Goal: Task Accomplishment & Management: Manage account settings

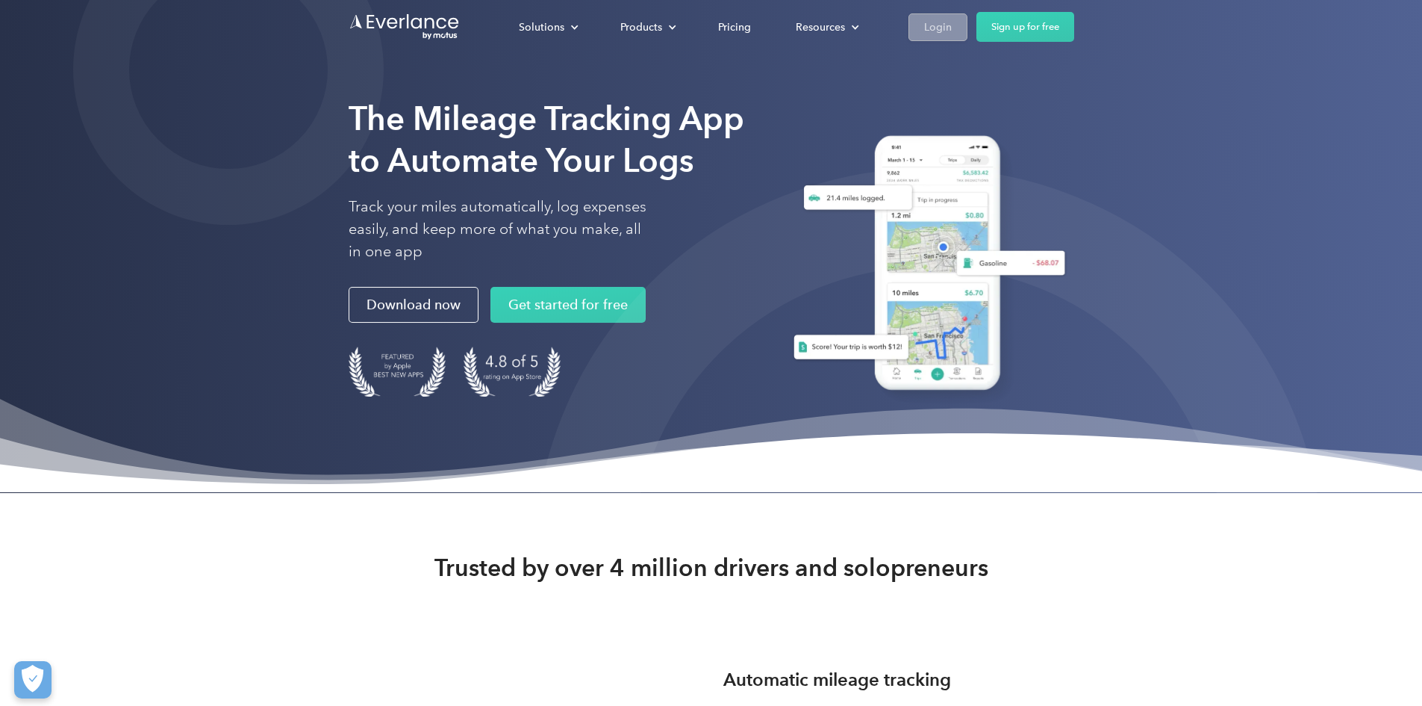
click at [952, 28] on div "Login" at bounding box center [938, 27] width 28 height 19
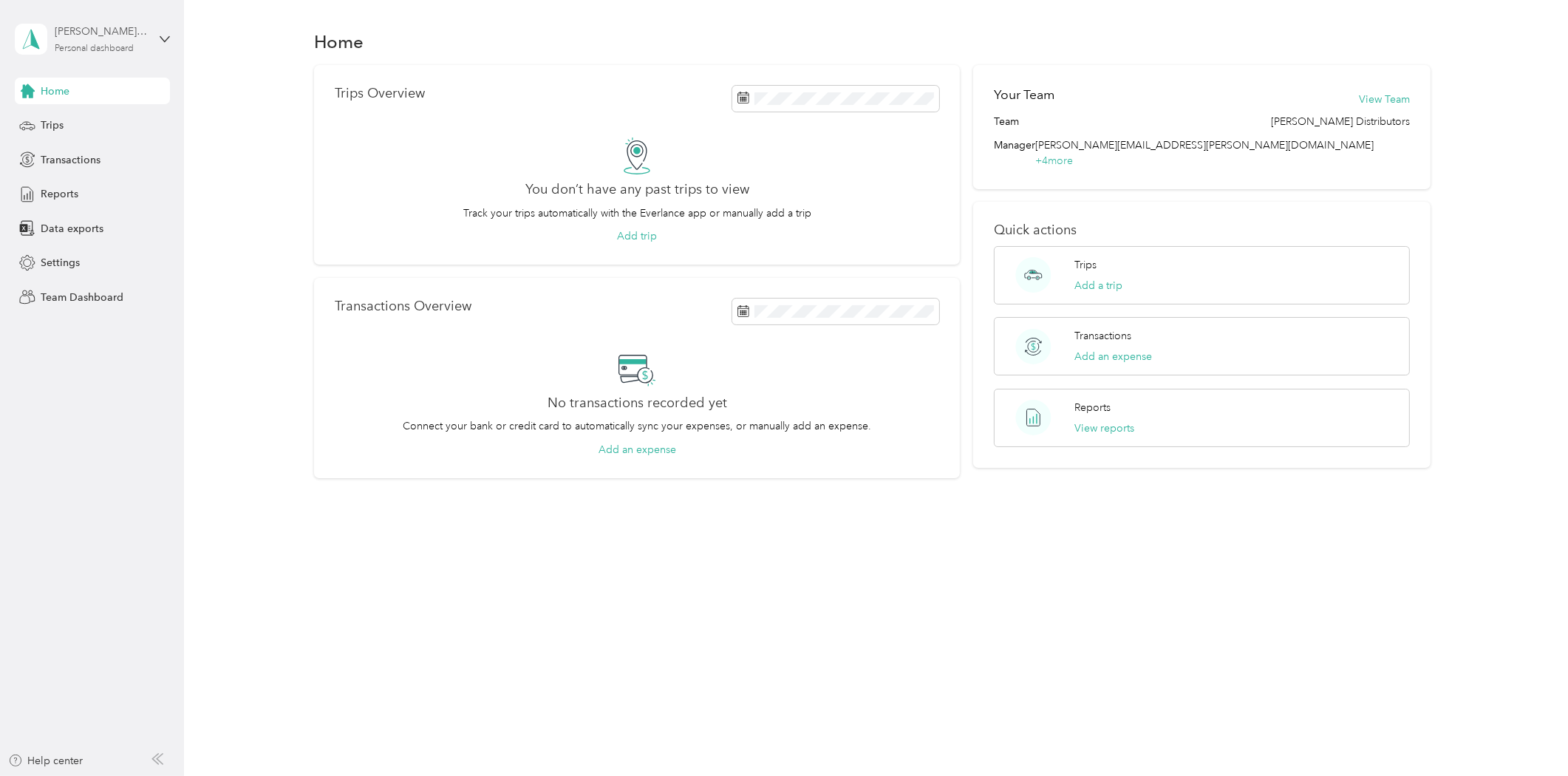
click at [64, 45] on div "Personal dashboard" at bounding box center [94, 48] width 79 height 9
click at [85, 131] on div "Team dashboard Personal dashboard Log out" at bounding box center [253, 154] width 457 height 93
click at [83, 50] on div "Personal dashboard" at bounding box center [94, 48] width 79 height 9
click at [76, 114] on div "Team dashboard" at bounding box center [67, 116] width 79 height 16
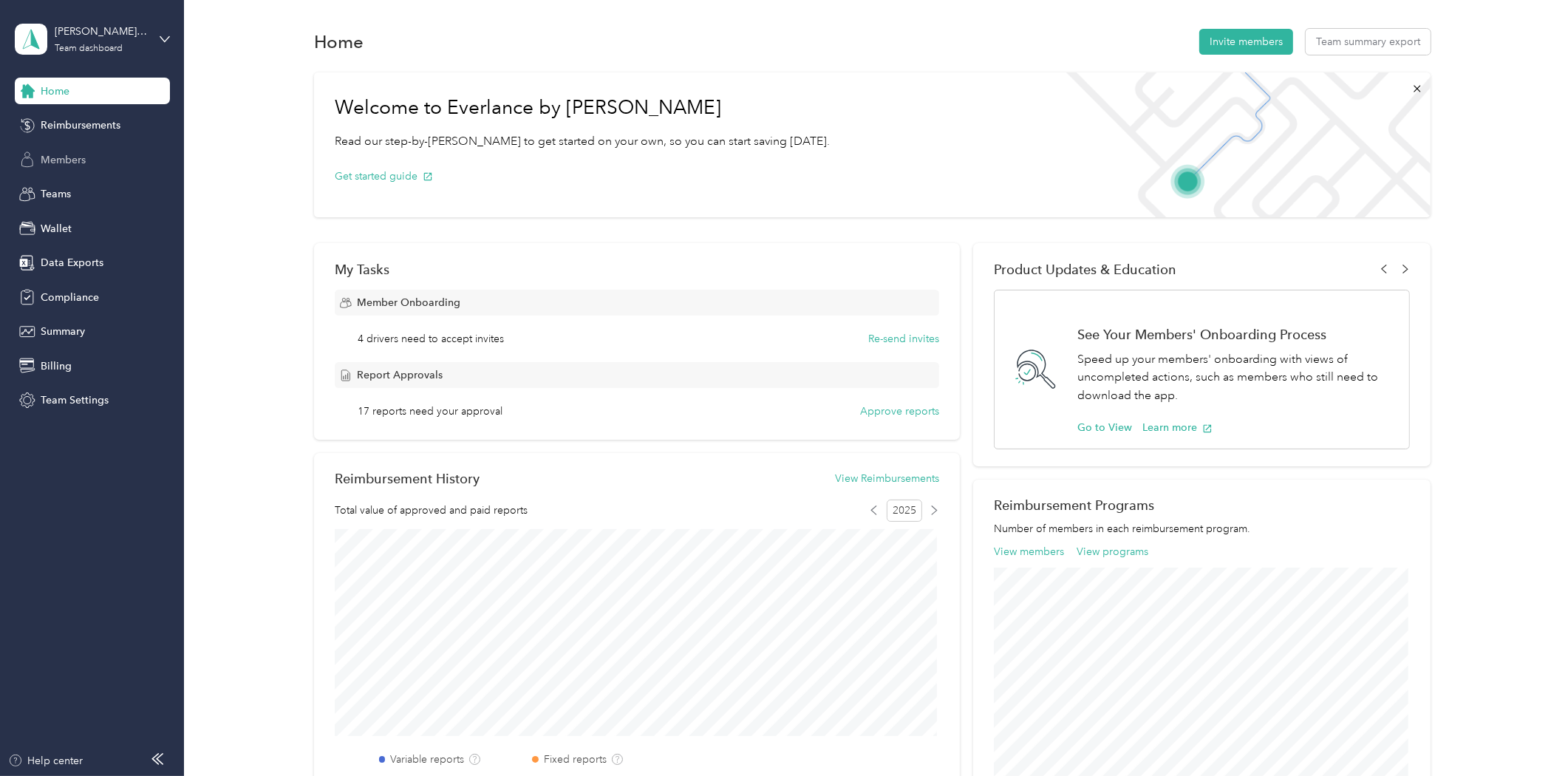
click at [71, 153] on span "Members" at bounding box center [63, 160] width 46 height 16
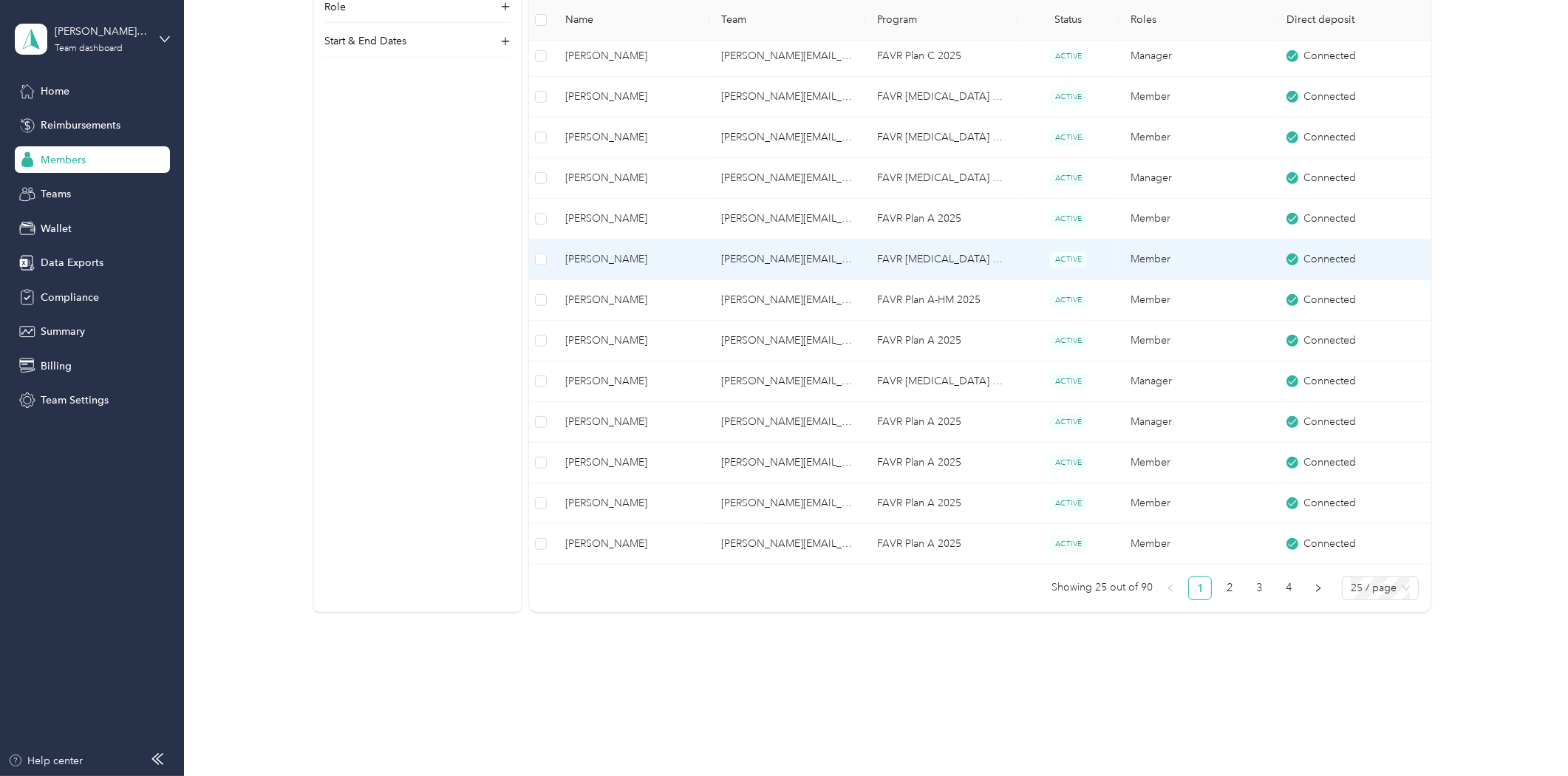
scroll to position [848, 0]
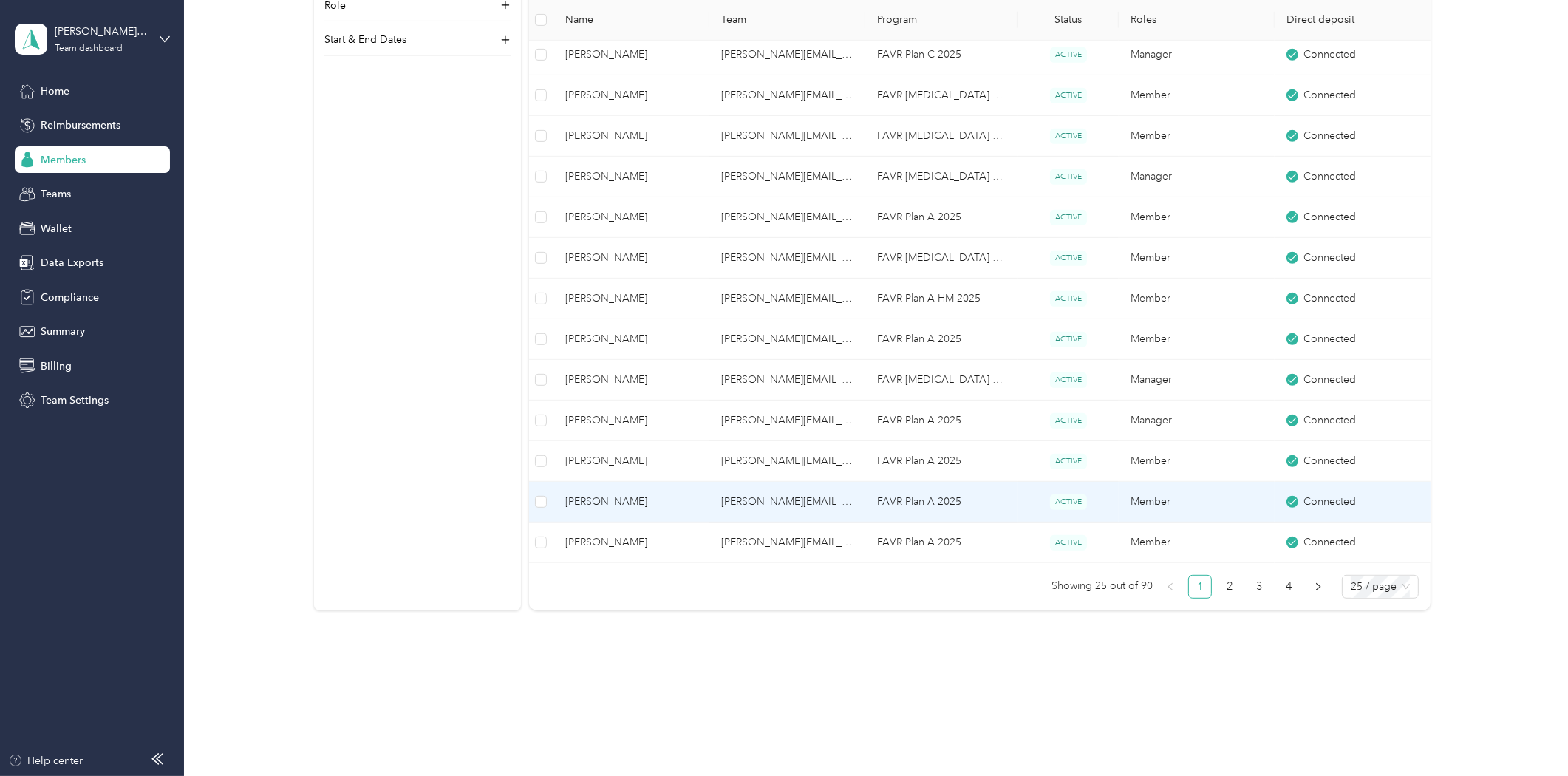
click at [622, 497] on span "[PERSON_NAME]" at bounding box center [631, 502] width 133 height 16
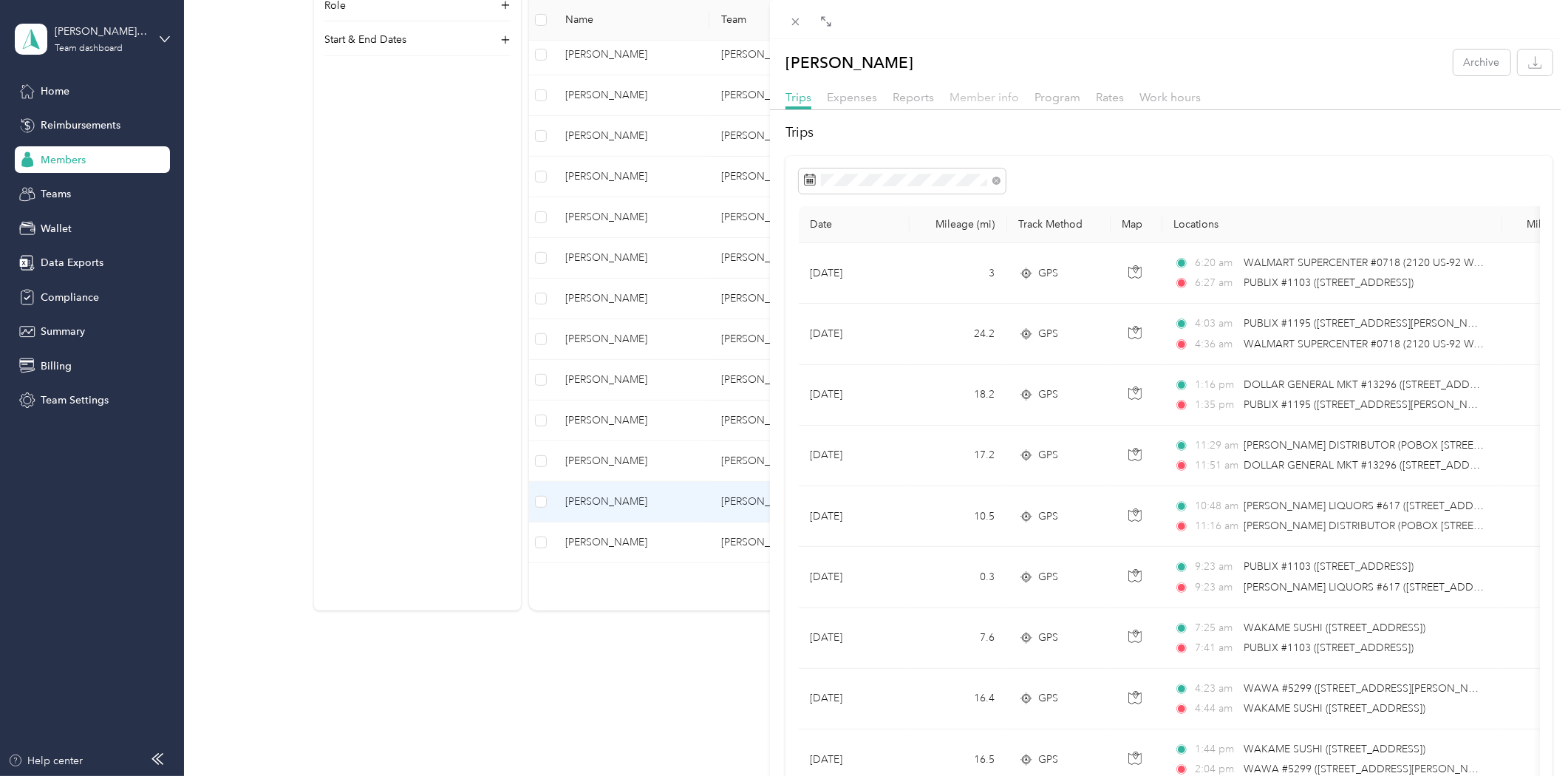
click at [995, 98] on span "Member info" at bounding box center [984, 97] width 69 height 14
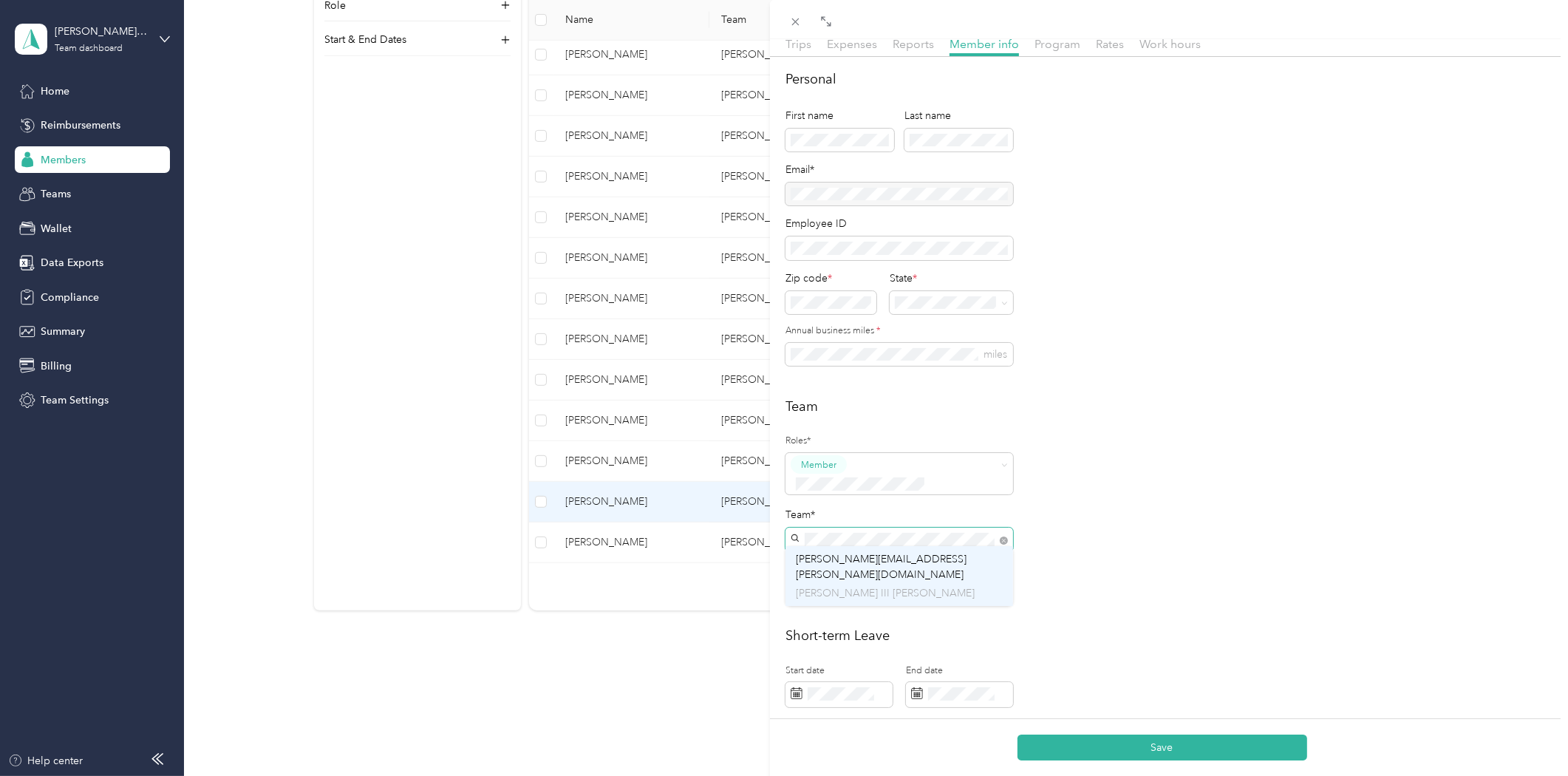
scroll to position [82, 0]
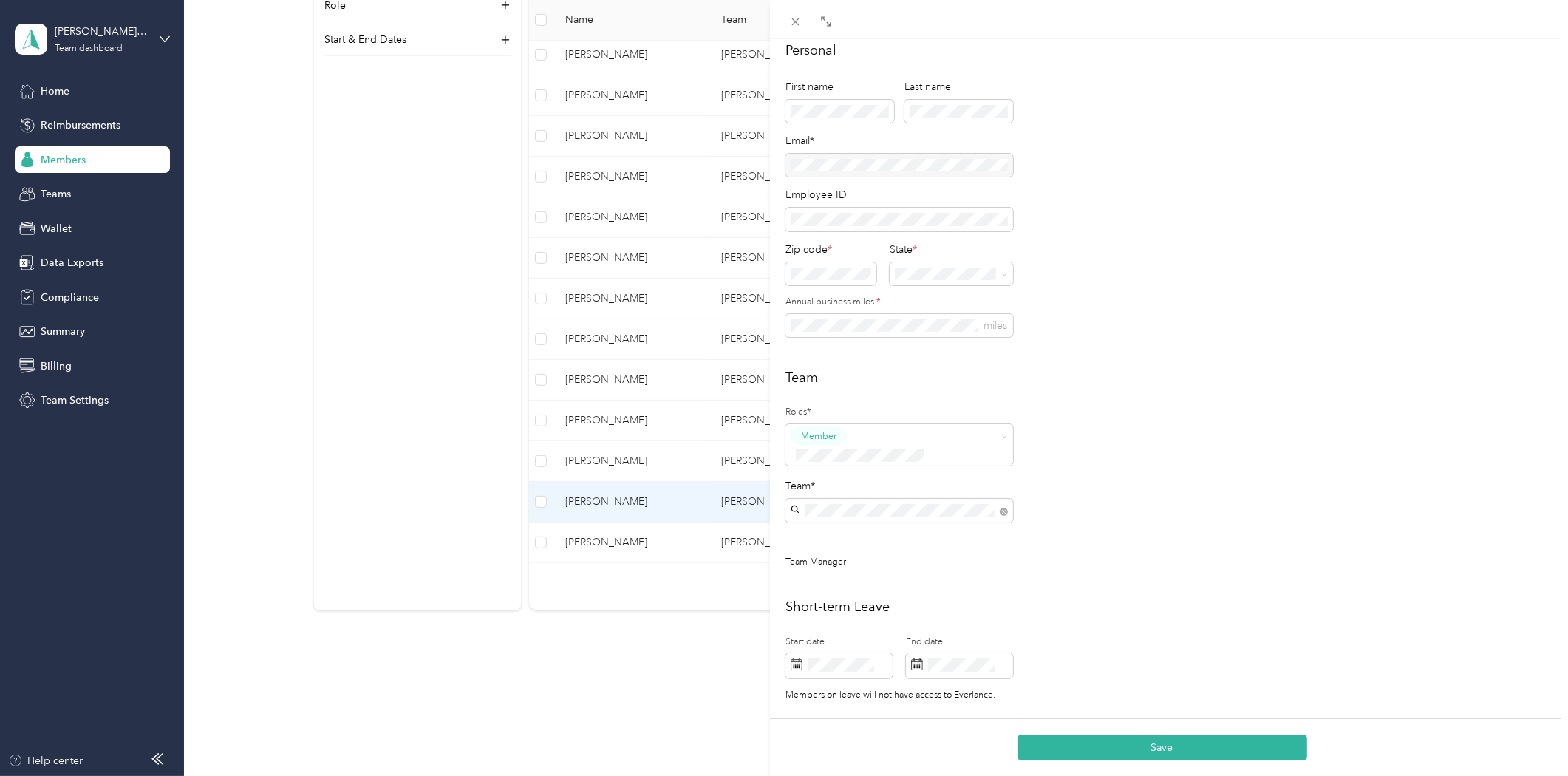
click at [894, 522] on span "[PERSON_NAME][EMAIL_ADDRESS][PERSON_NAME][DOMAIN_NAME]" at bounding box center [880, 527] width 170 height 28
click at [1171, 739] on button "Save" at bounding box center [1161, 747] width 290 height 26
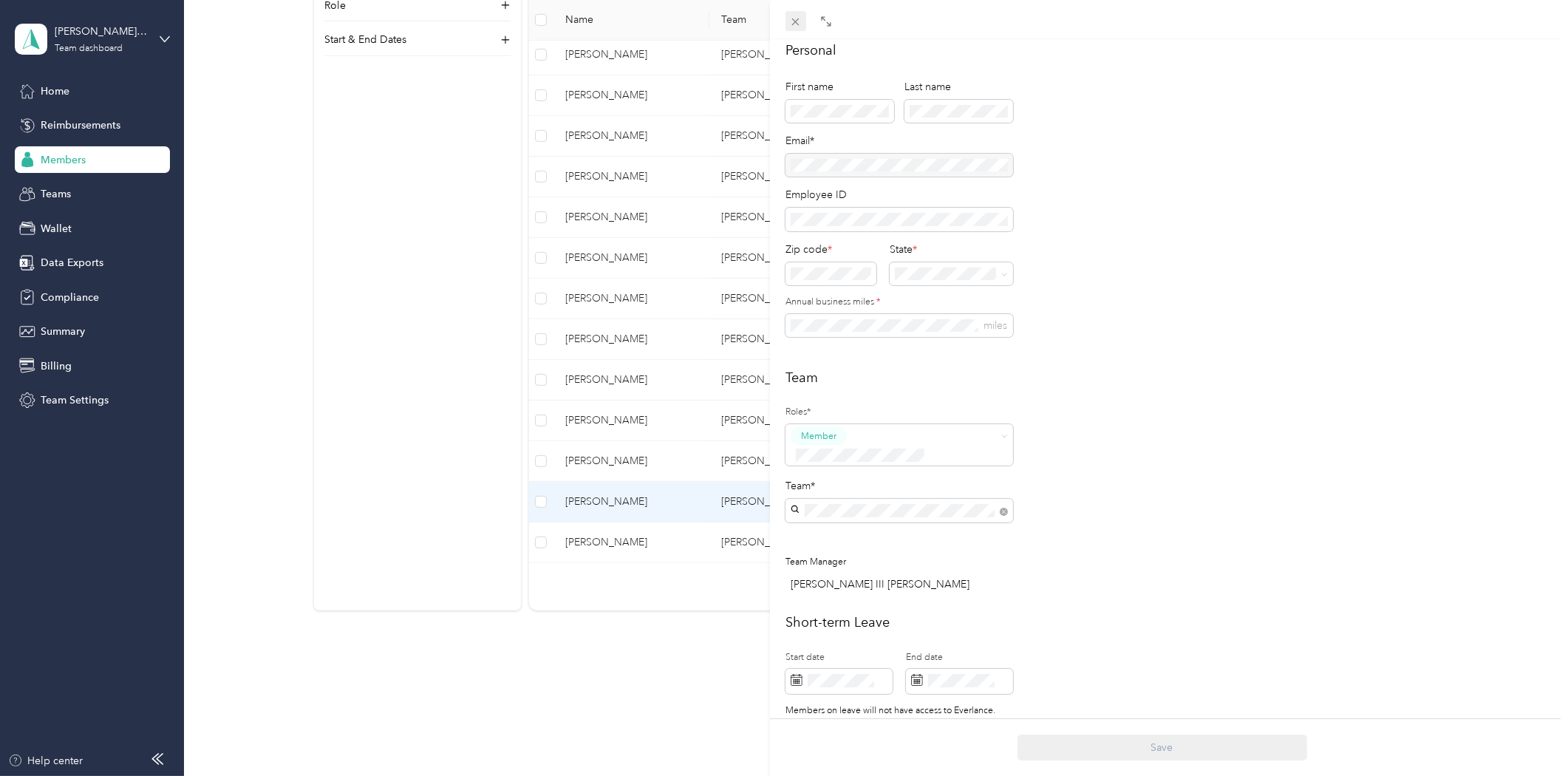
click at [799, 775] on div "Drag to resize Click to close [PERSON_NAME] Archive Trips Expenses Reports Memb…" at bounding box center [780, 776] width 1560 height 0
click at [54, 84] on div "[PERSON_NAME] Archive Trips Expenses Reports Member info Program Rates Work hou…" at bounding box center [784, 388] width 1568 height 776
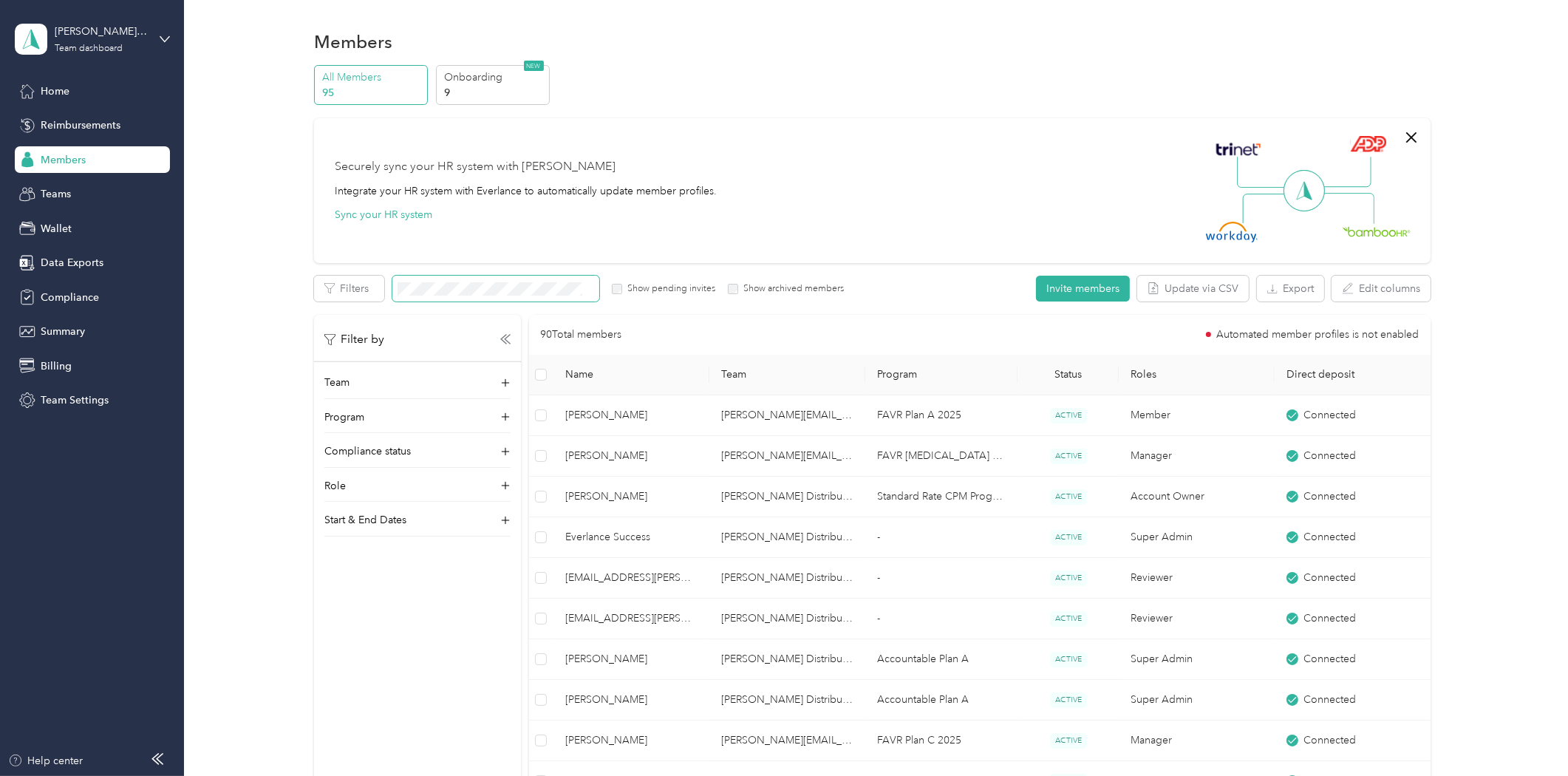
click at [492, 294] on span at bounding box center [496, 289] width 207 height 26
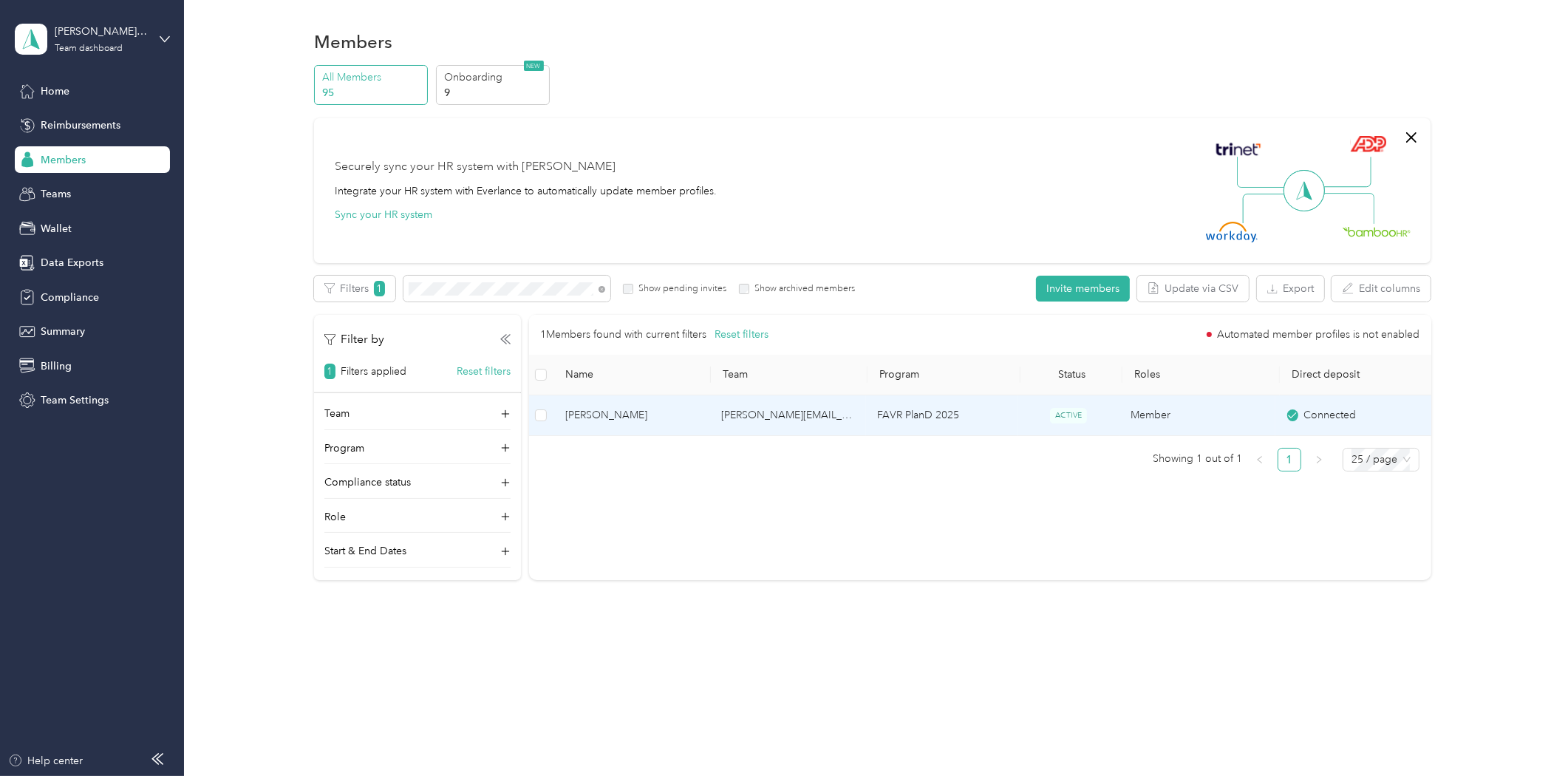
click at [597, 407] on span "[PERSON_NAME]" at bounding box center [631, 415] width 133 height 16
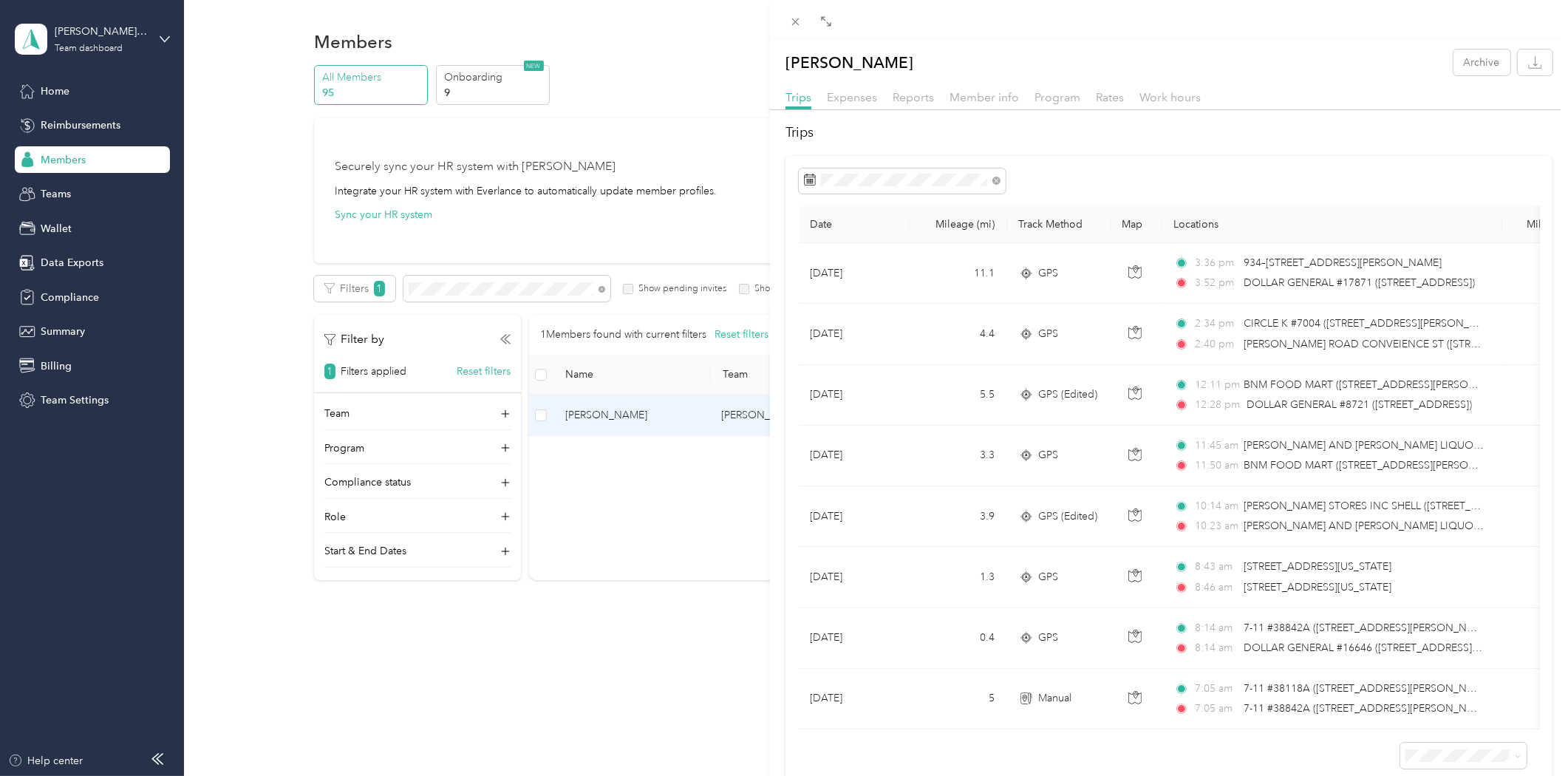
click at [673, 713] on div "[PERSON_NAME] Archive Trips Expenses Reports Member info Program Rates Work hou…" at bounding box center [784, 388] width 1568 height 776
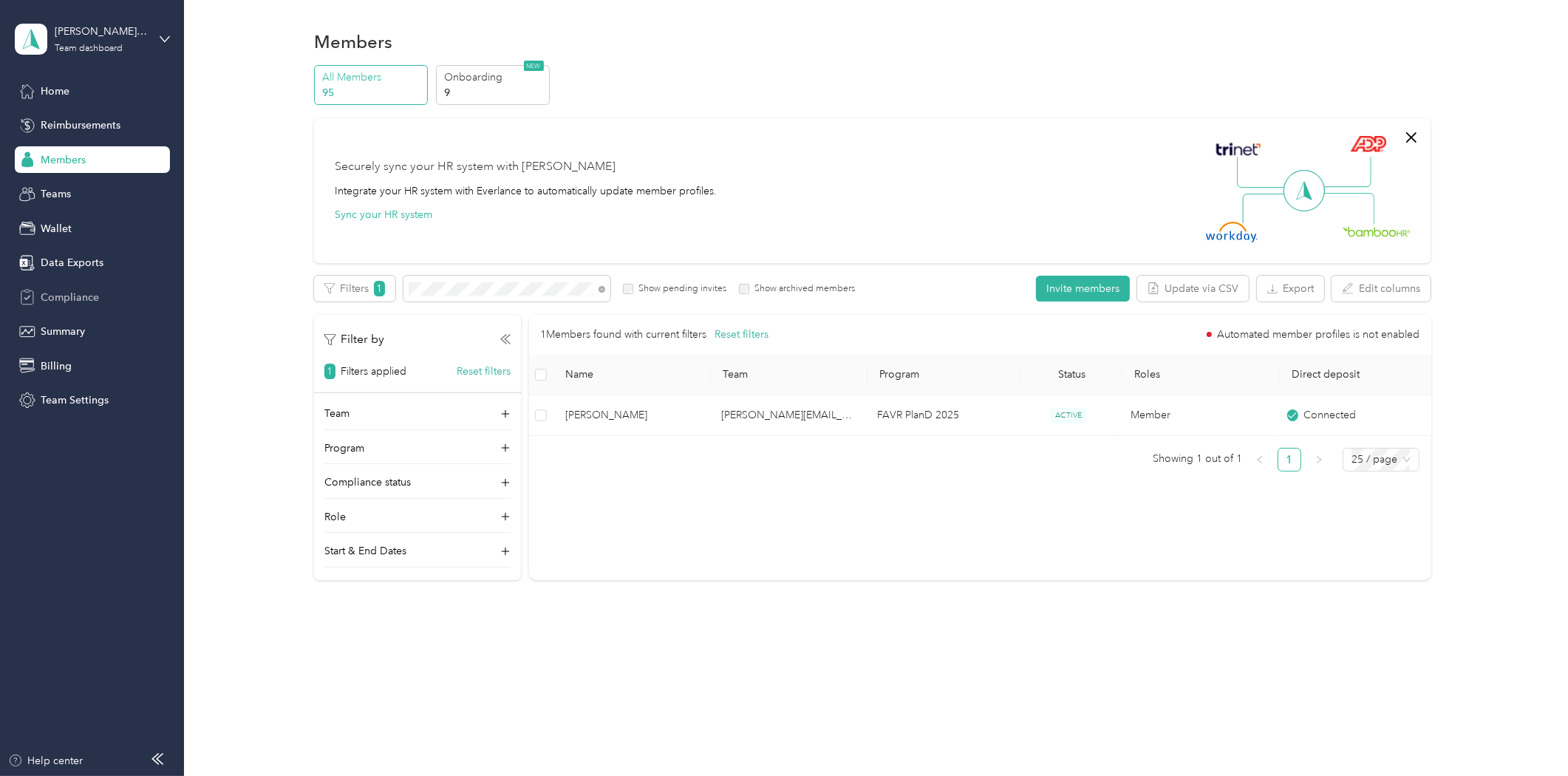
click at [78, 285] on div "Compliance" at bounding box center [92, 297] width 155 height 27
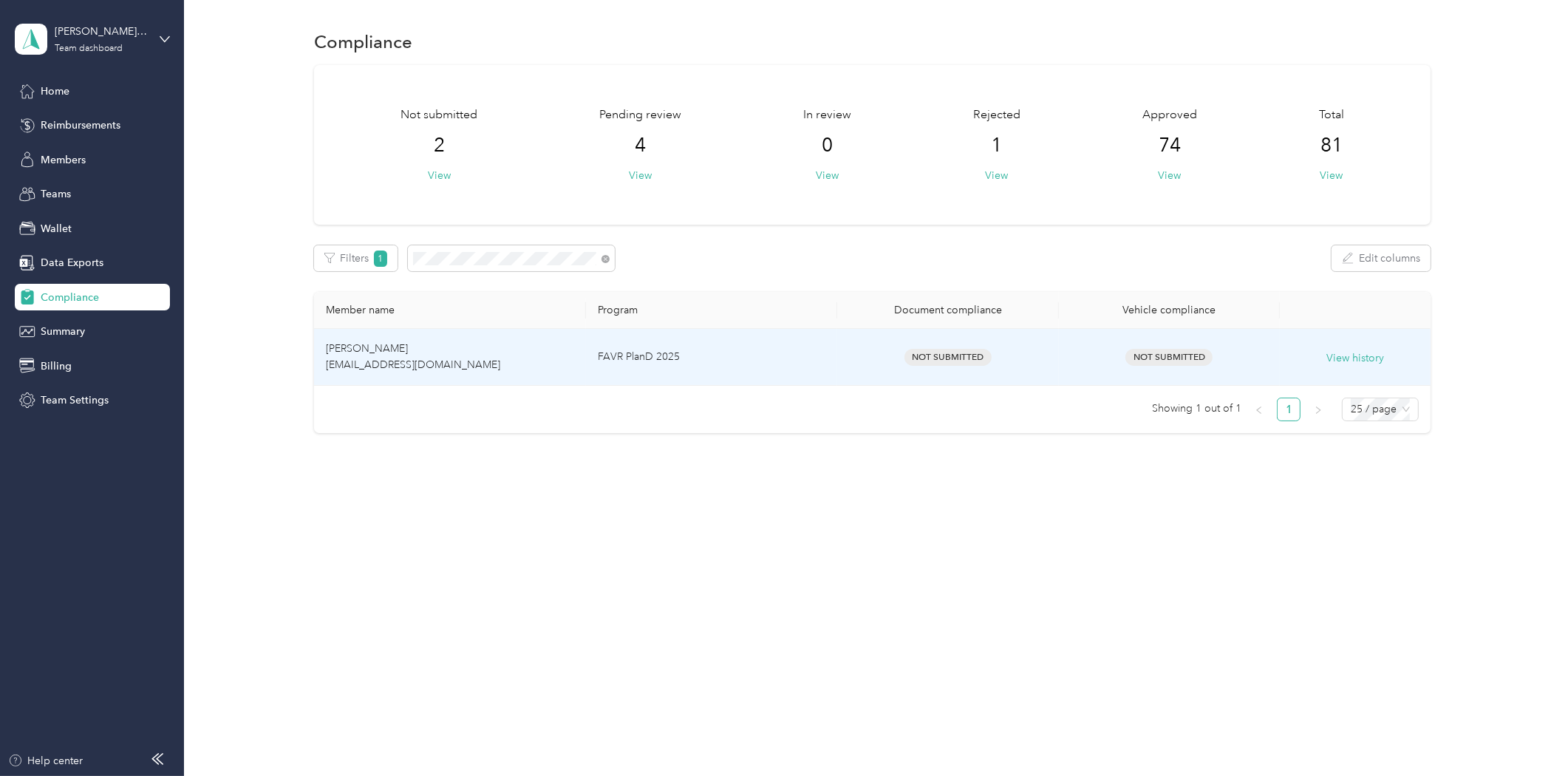
click at [412, 331] on td "[PERSON_NAME] [EMAIL_ADDRESS][DOMAIN_NAME]" at bounding box center [449, 356] width 272 height 56
click at [411, 360] on span "[PERSON_NAME] [EMAIL_ADDRESS][DOMAIN_NAME]" at bounding box center [413, 356] width 174 height 29
click at [1361, 345] on td "View history" at bounding box center [1354, 356] width 150 height 56
click at [393, 342] on span "[PERSON_NAME] [EMAIL_ADDRESS][DOMAIN_NAME]" at bounding box center [413, 356] width 174 height 29
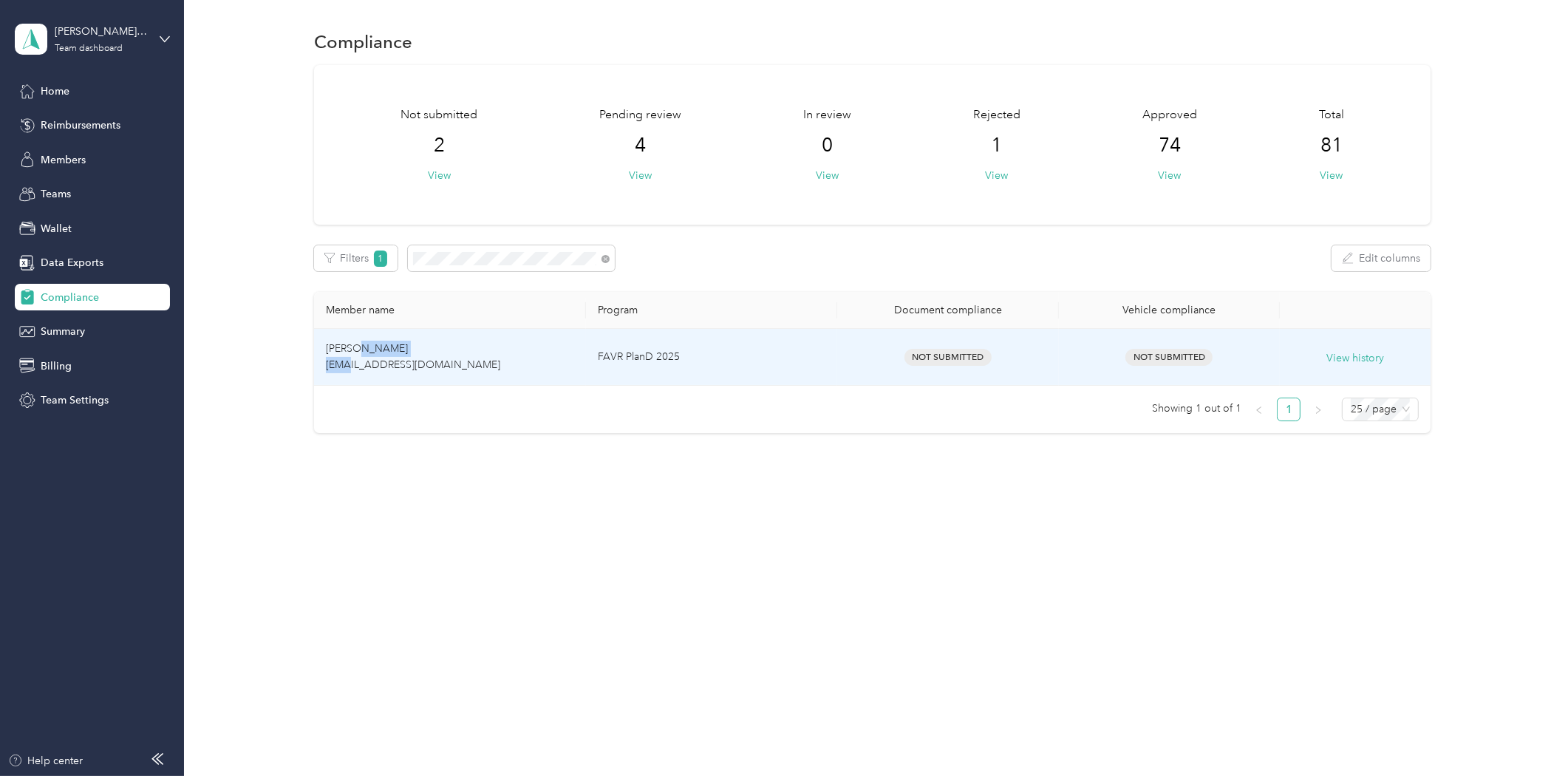
click at [393, 342] on span "[PERSON_NAME] [EMAIL_ADDRESS][DOMAIN_NAME]" at bounding box center [413, 356] width 174 height 29
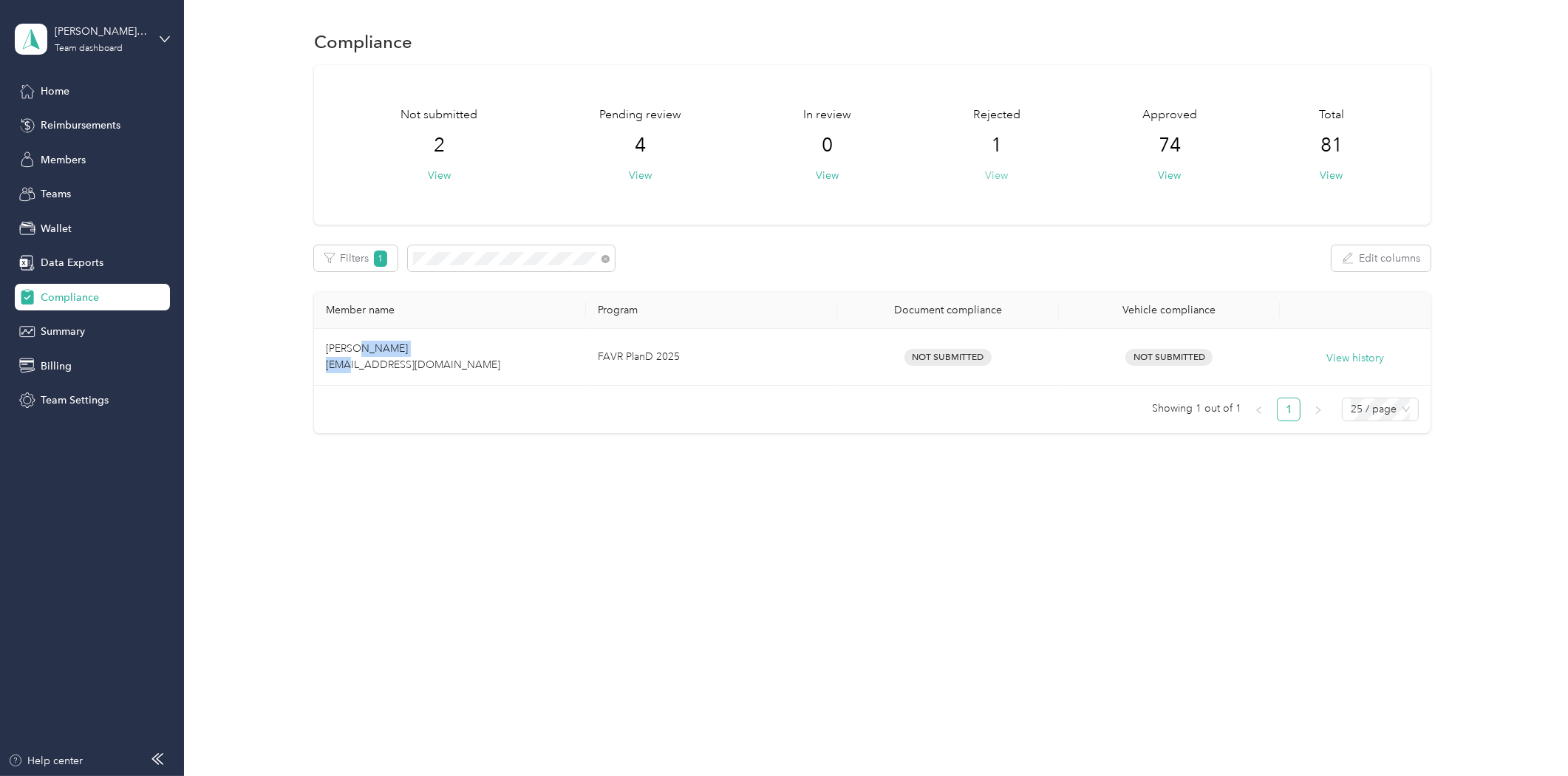
click at [998, 170] on button "View" at bounding box center [996, 176] width 23 height 16
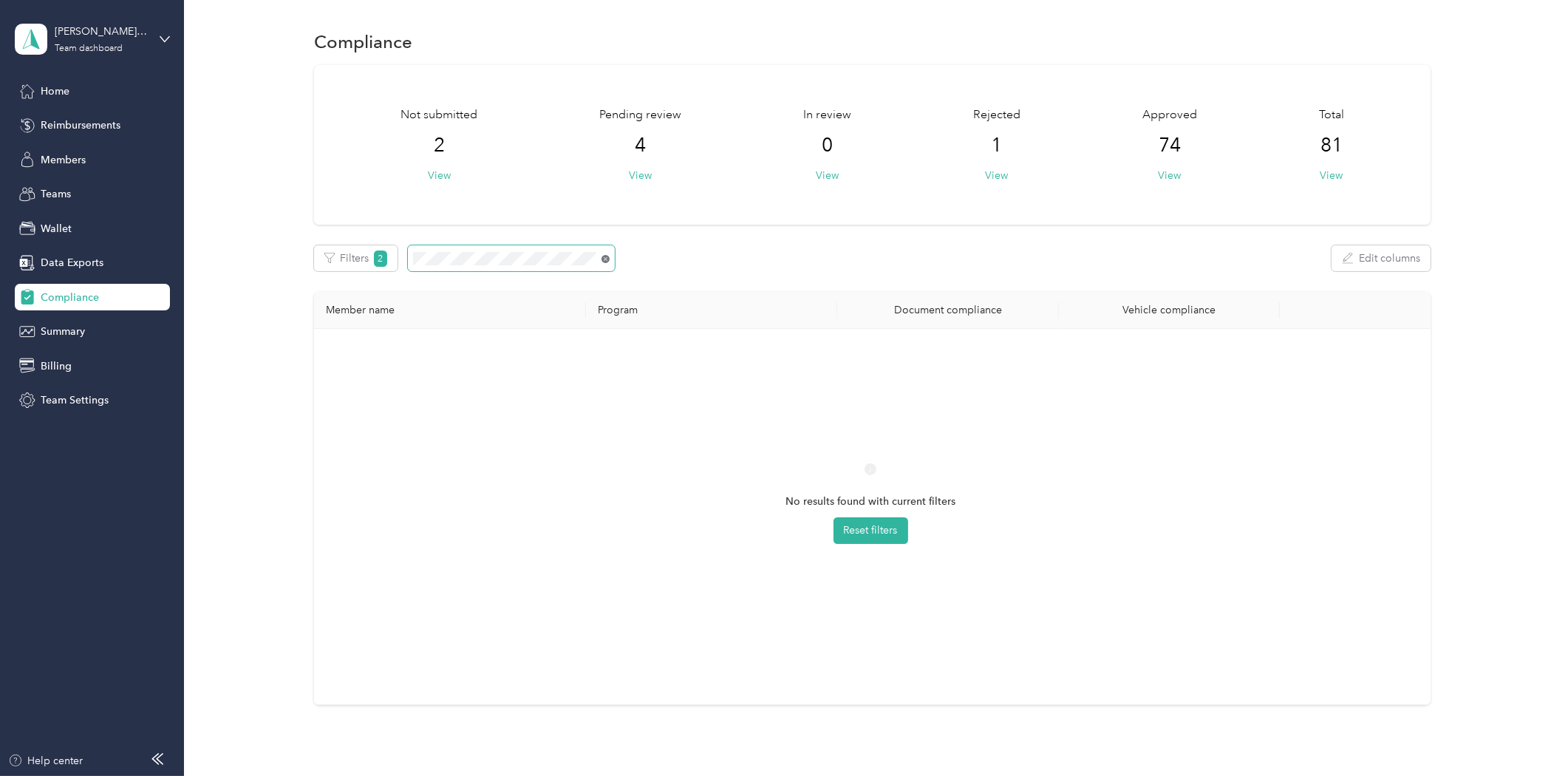
click at [604, 255] on icon at bounding box center [605, 259] width 8 height 8
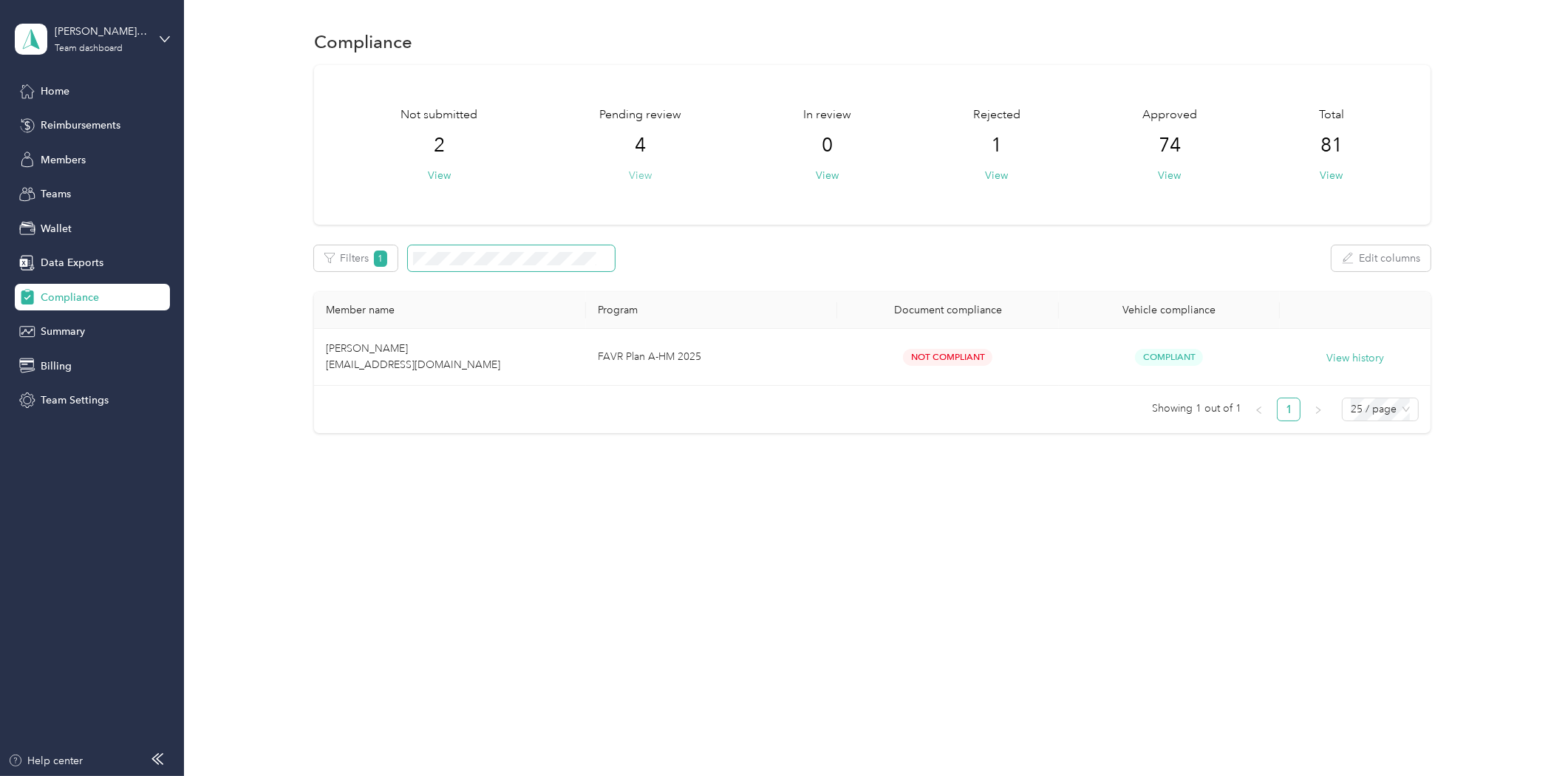
click at [650, 170] on button "View" at bounding box center [639, 176] width 23 height 16
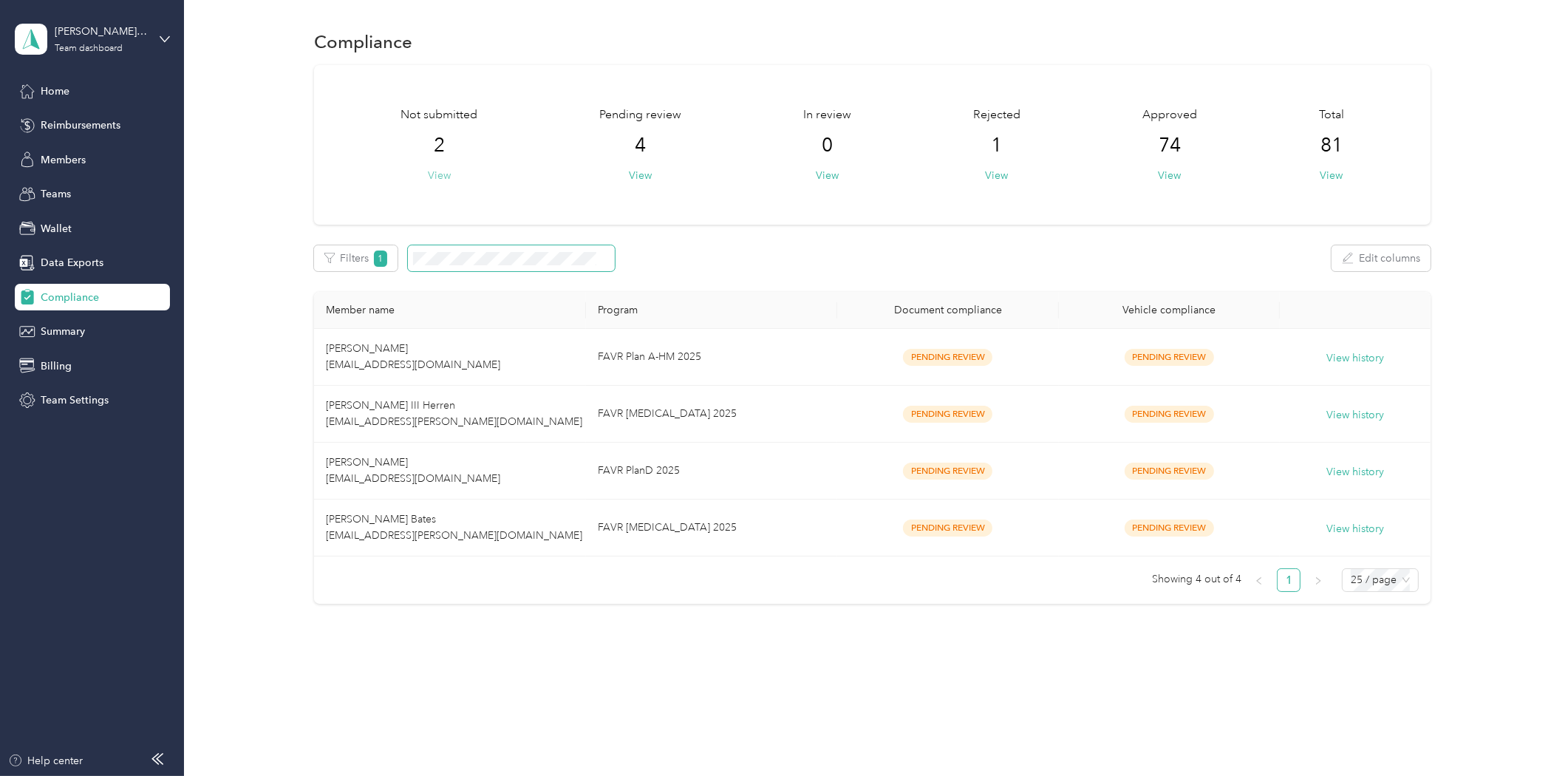
click at [437, 176] on button "View" at bounding box center [438, 176] width 23 height 16
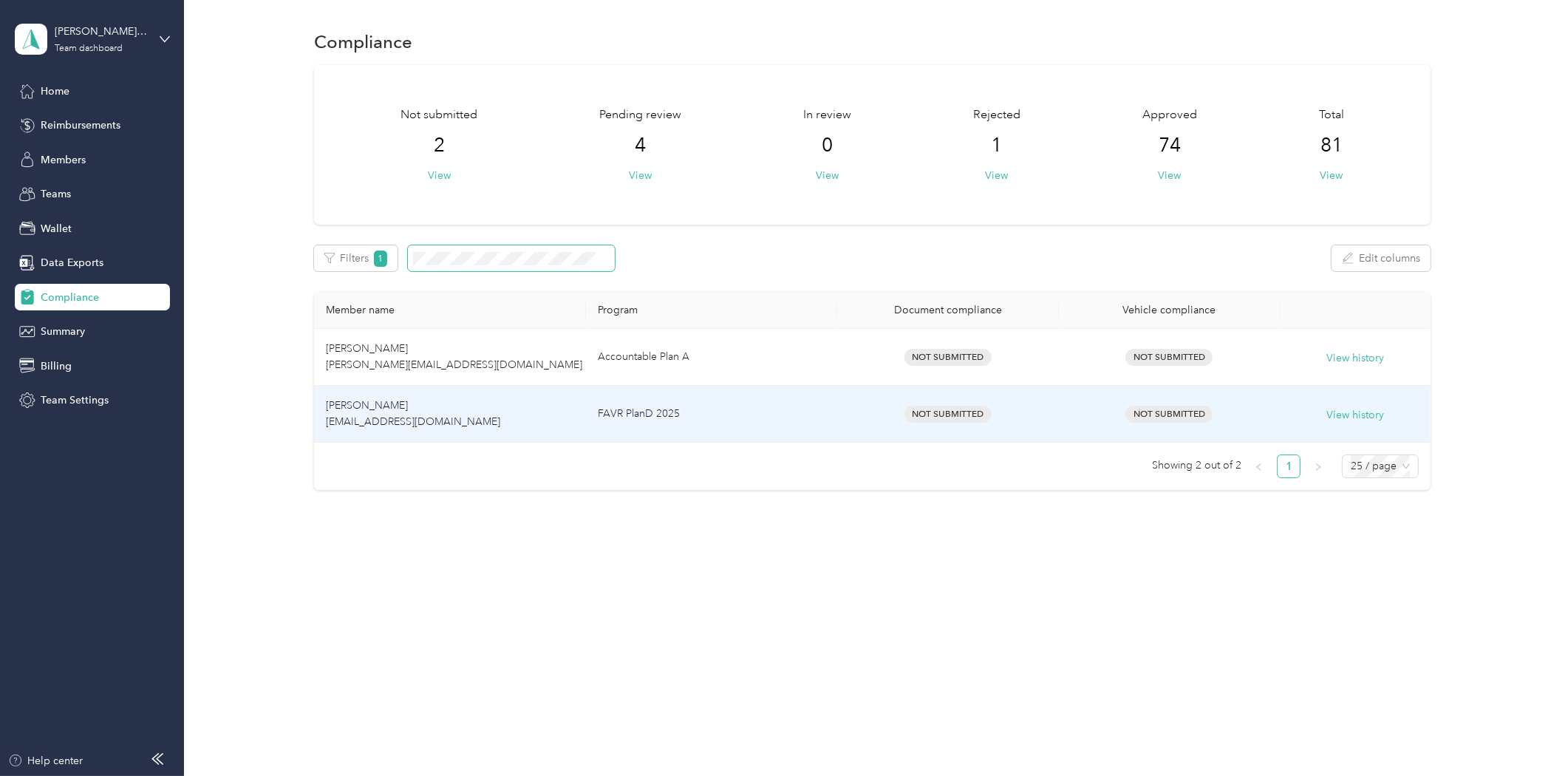
click at [499, 416] on td "[PERSON_NAME] [EMAIL_ADDRESS][DOMAIN_NAME]" at bounding box center [449, 414] width 272 height 56
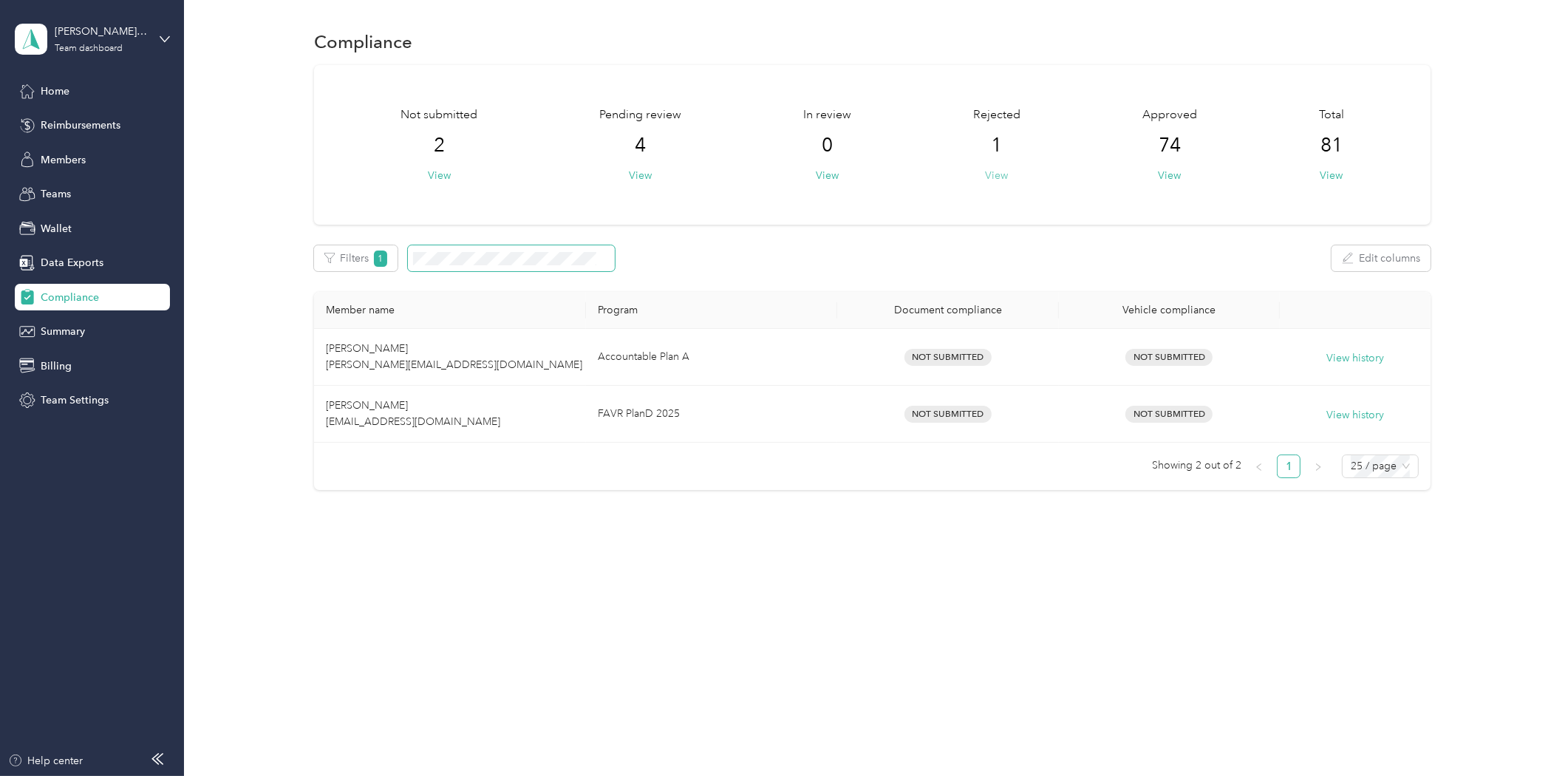
click at [1005, 173] on button "View" at bounding box center [996, 176] width 23 height 16
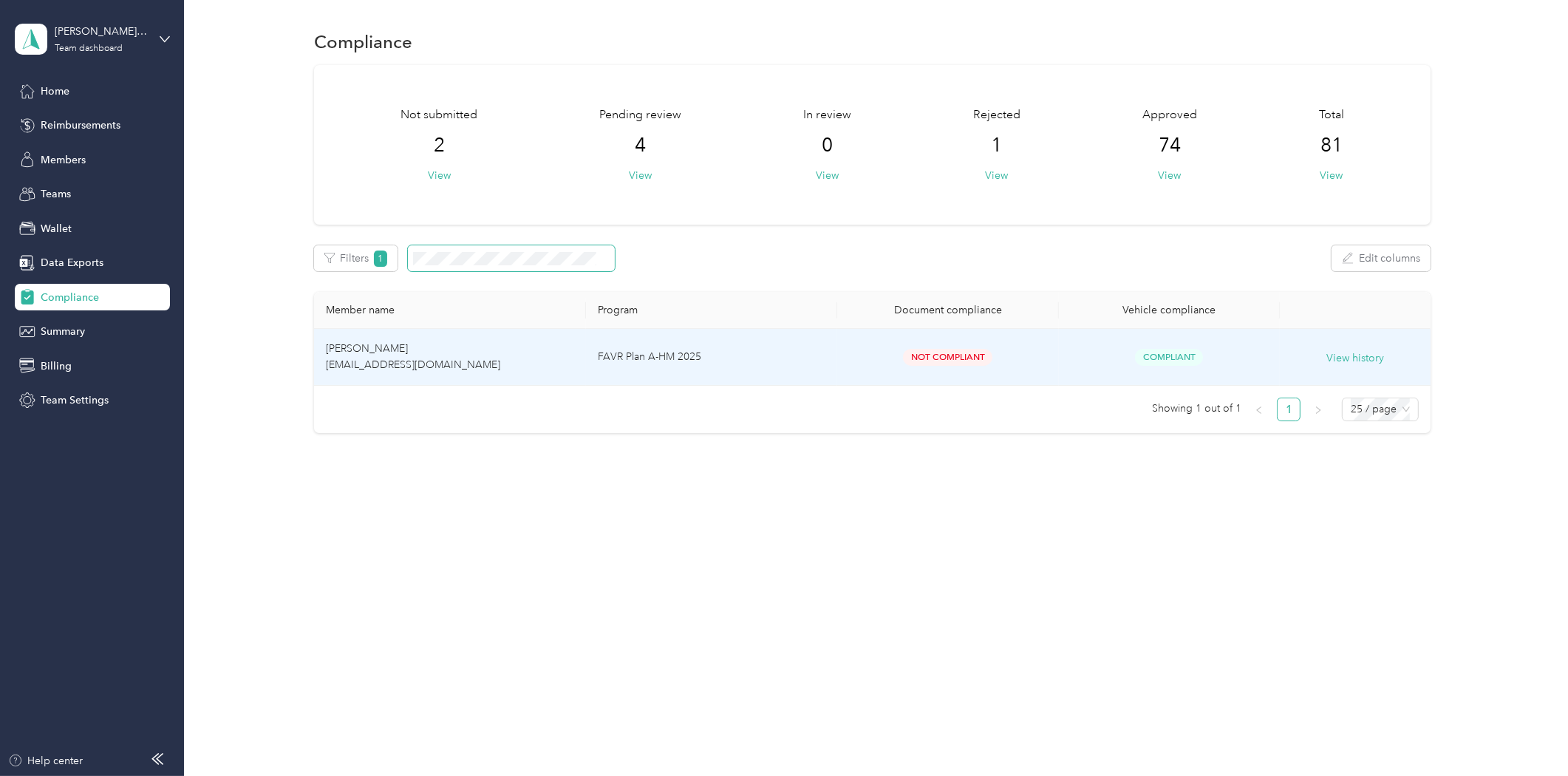
click at [919, 337] on td "Not Compliant" at bounding box center [948, 356] width 222 height 56
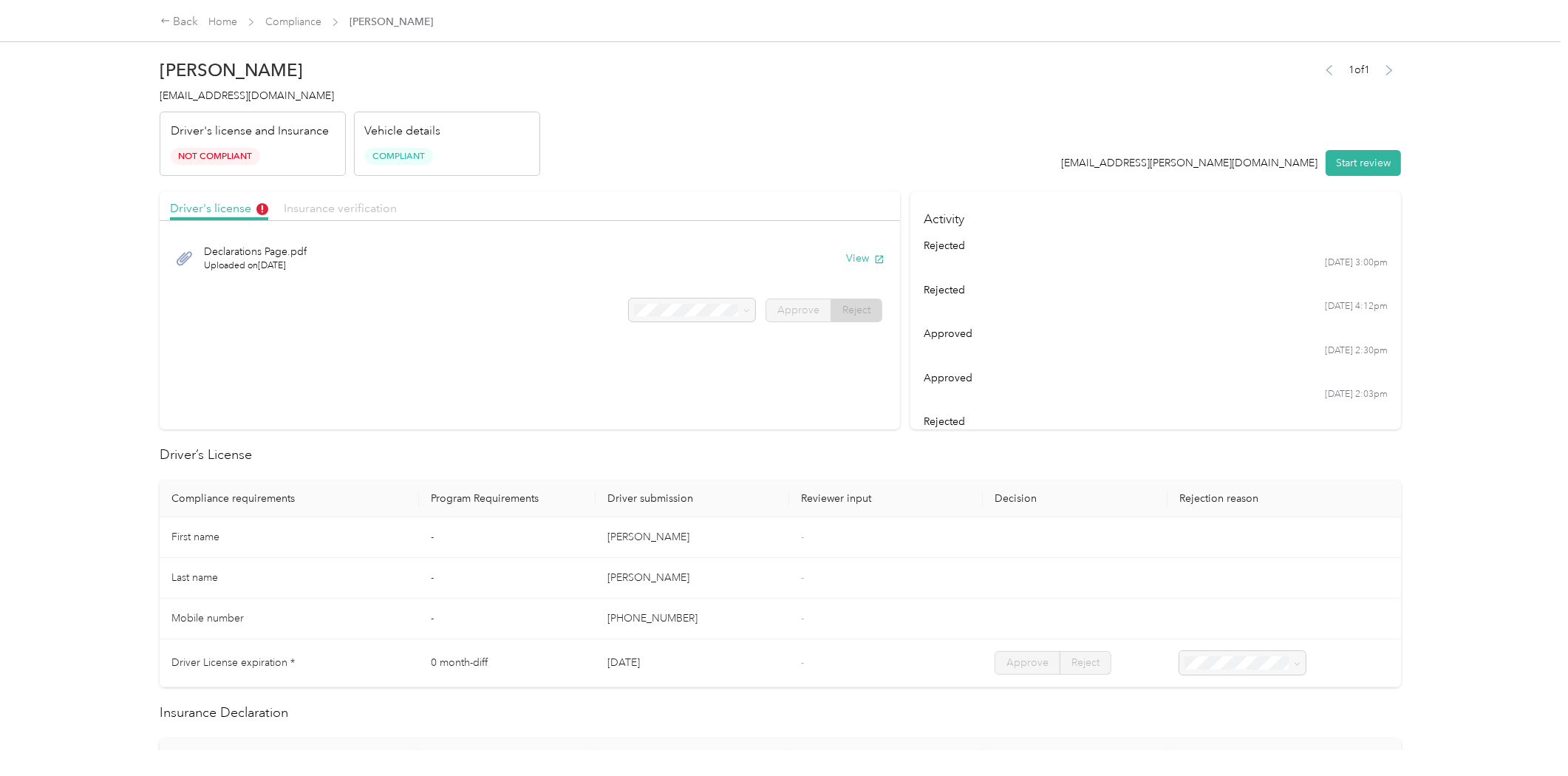
click at [303, 212] on span "Insurance verification" at bounding box center [340, 208] width 113 height 14
click at [242, 256] on span "IMG_1738.png" at bounding box center [244, 251] width 82 height 16
click at [833, 256] on div "IMG_1738.png Uploaded on [DATE] View" at bounding box center [529, 258] width 719 height 49
click at [850, 252] on button "View" at bounding box center [865, 258] width 39 height 16
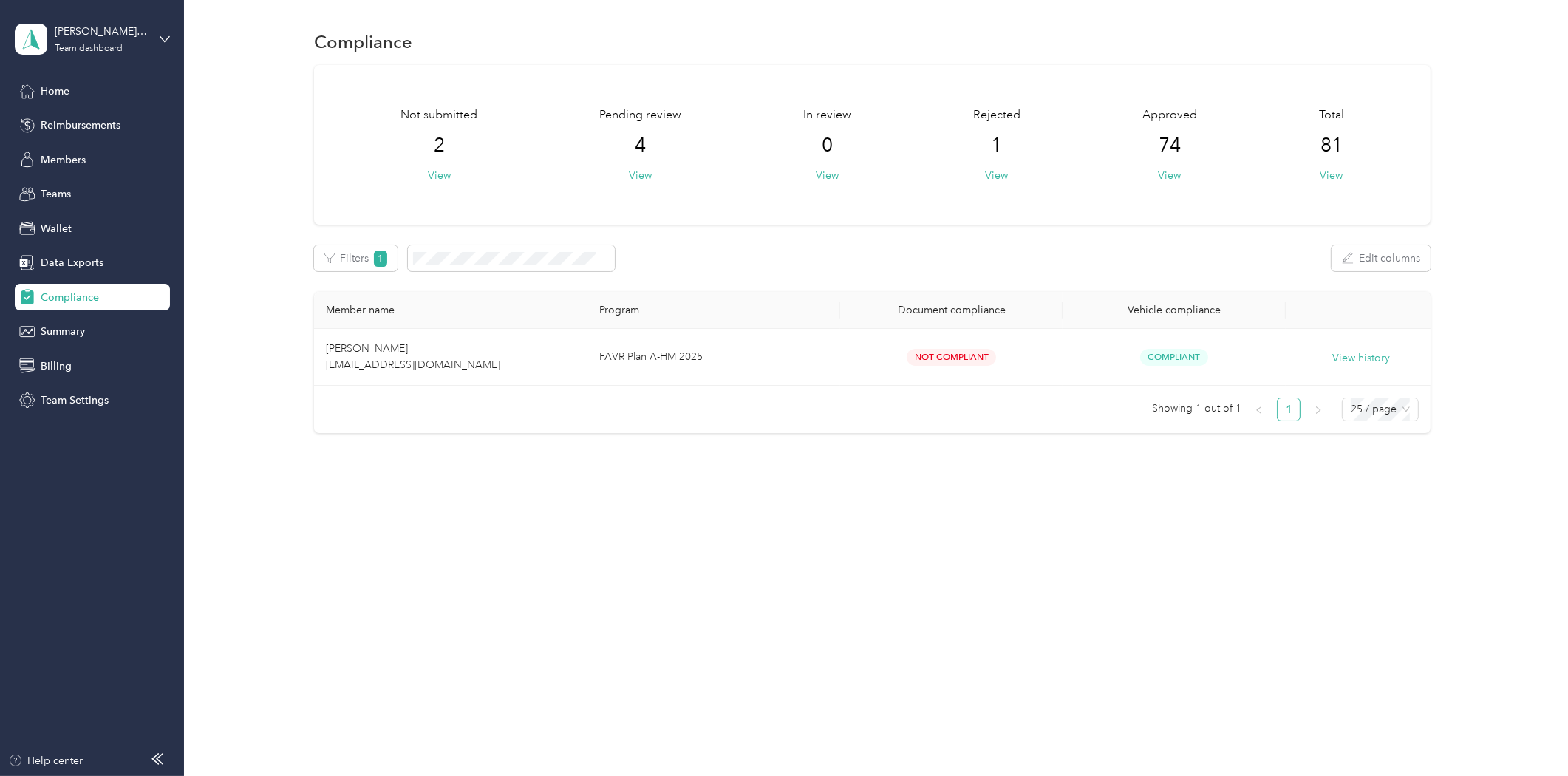
click at [76, 299] on span "Compliance" at bounding box center [69, 298] width 58 height 16
click at [377, 261] on span "1" at bounding box center [380, 258] width 13 height 16
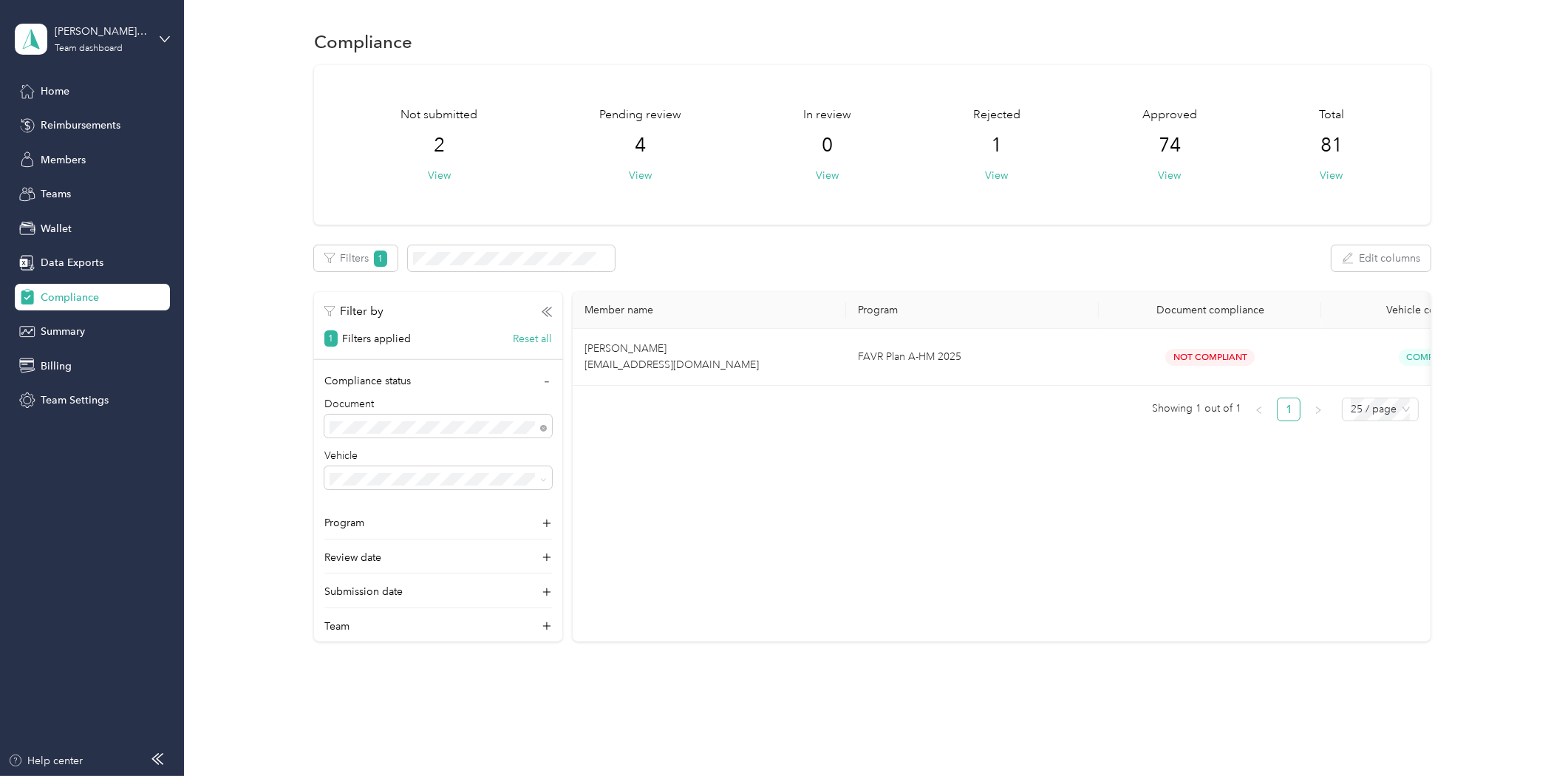
click at [522, 345] on div "Filter by 1 Filters applied Reset all Compliance status Document Vehicle Progra…" at bounding box center [437, 466] width 248 height 349
click at [529, 339] on button "Reset all" at bounding box center [532, 340] width 40 height 16
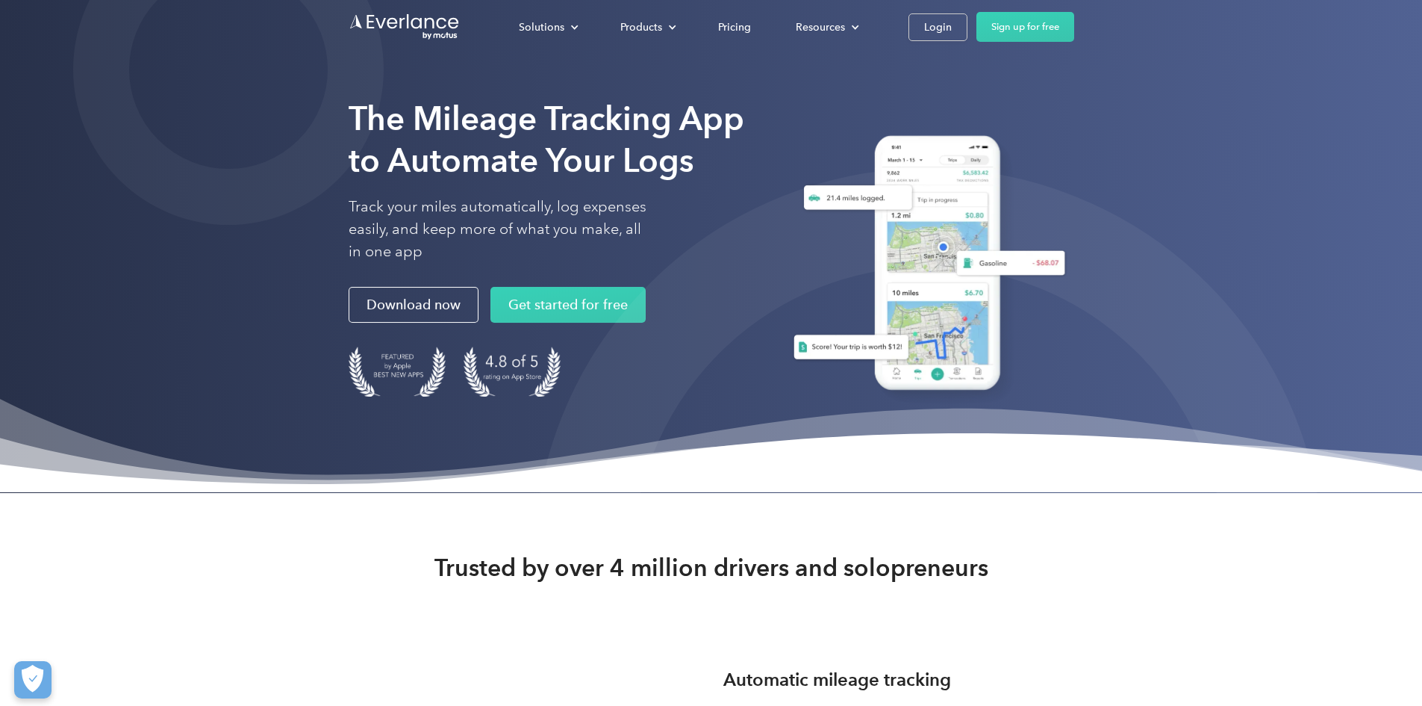
click at [461, 18] on div "Solutions For companies Easy vehicle reimbursements For self-employed Maximize …" at bounding box center [712, 27] width 726 height 54
click at [952, 30] on div "Login" at bounding box center [938, 27] width 28 height 19
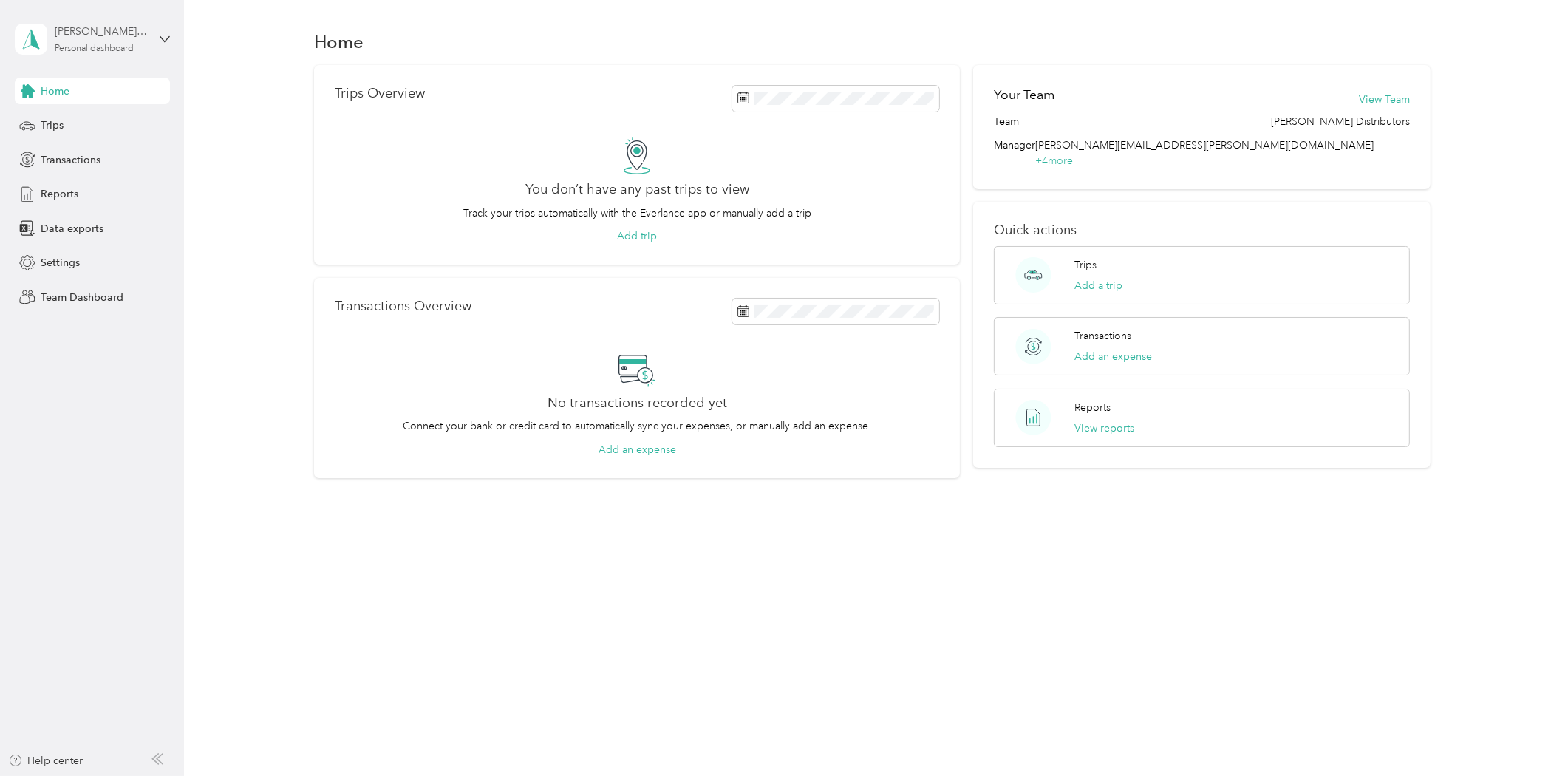
click at [79, 27] on div "[PERSON_NAME][EMAIL_ADDRESS][PERSON_NAME][DOMAIN_NAME]" at bounding box center [100, 32] width 92 height 16
click at [60, 115] on div "Team dashboard" at bounding box center [67, 121] width 79 height 16
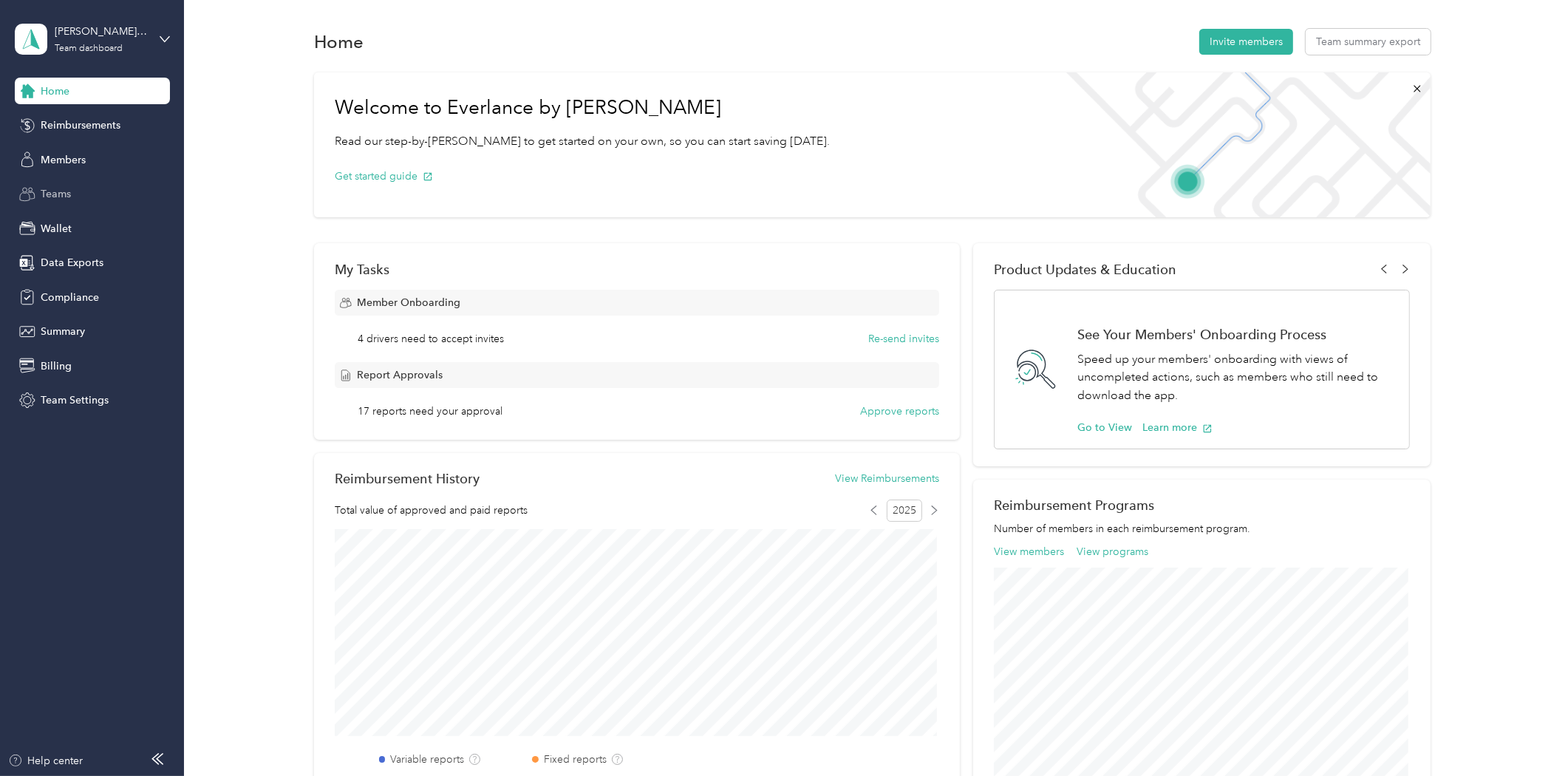
click at [57, 196] on span "Teams" at bounding box center [55, 194] width 31 height 16
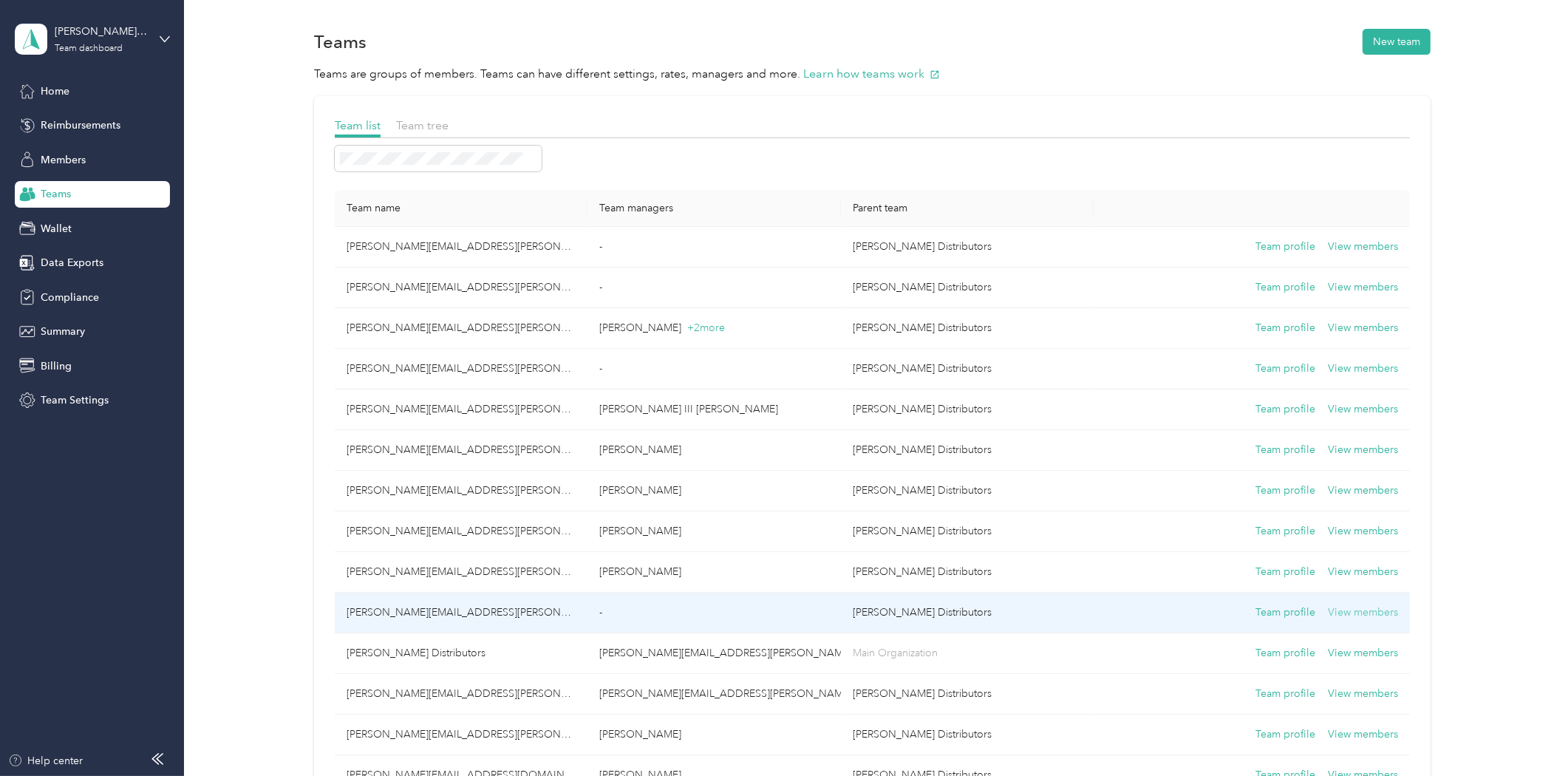
click at [1376, 620] on button "View members" at bounding box center [1362, 613] width 70 height 16
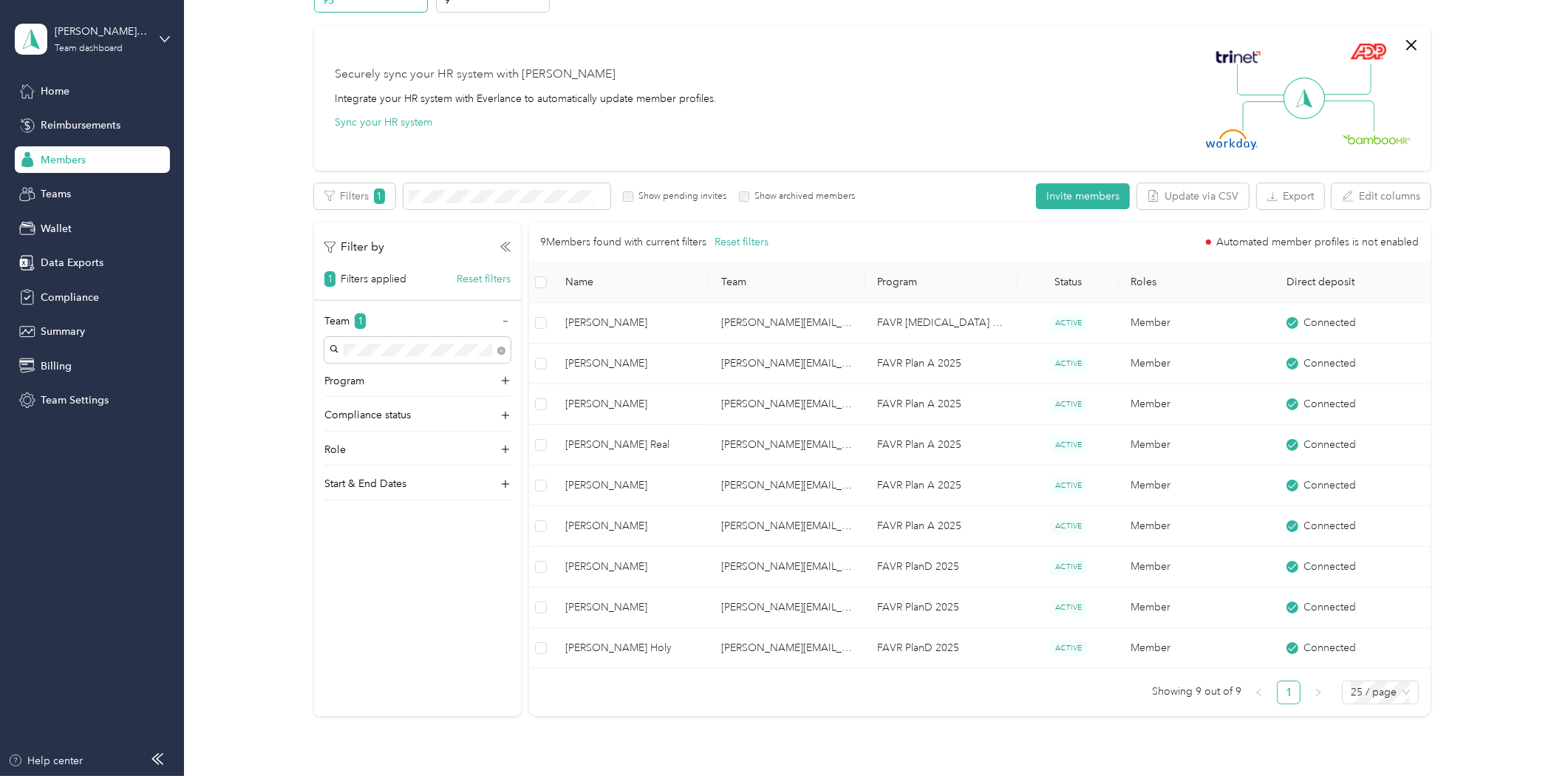
scroll to position [164, 0]
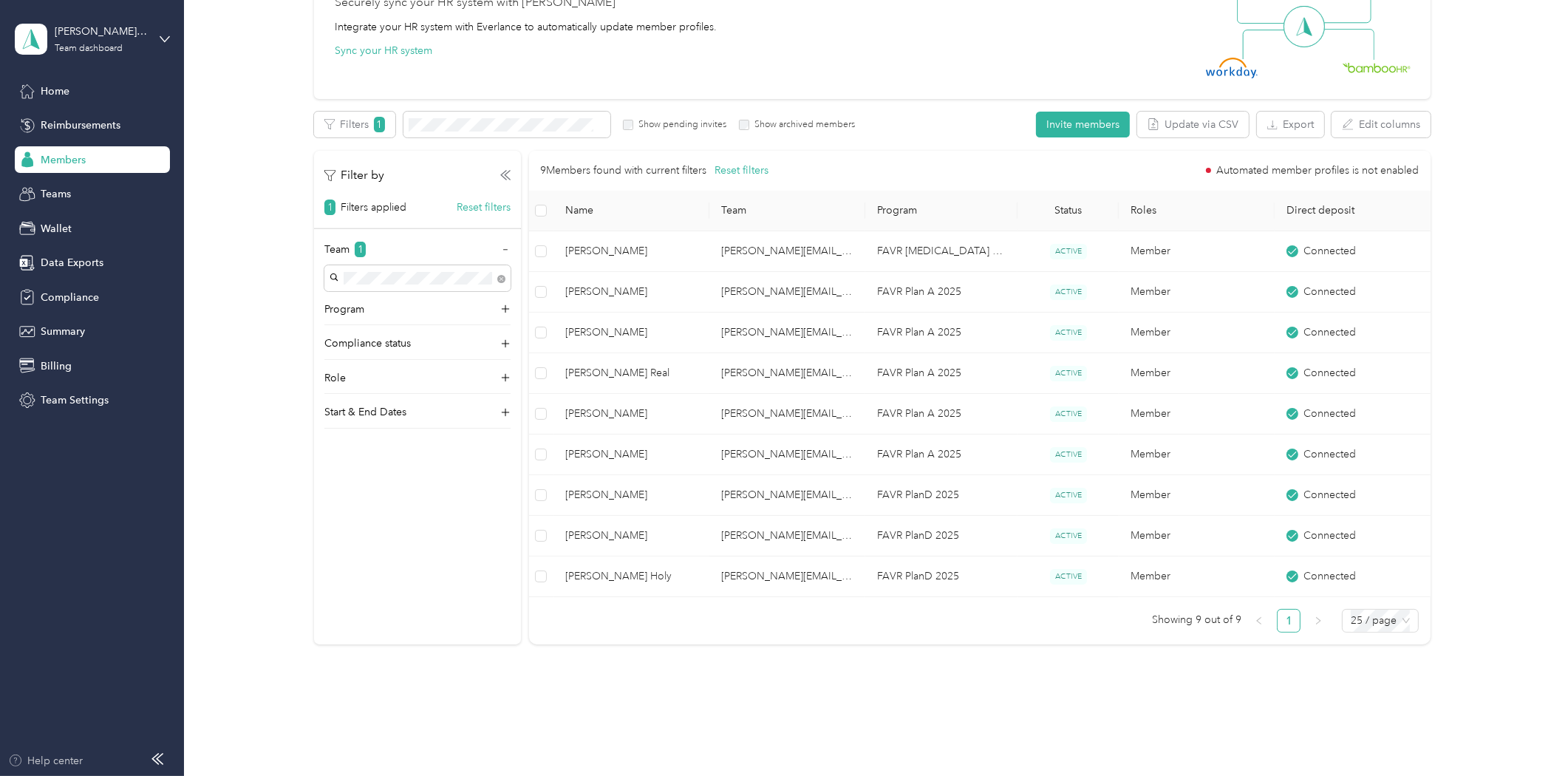
click at [77, 754] on div "Help center" at bounding box center [46, 761] width 75 height 16
click at [50, 172] on div "Members" at bounding box center [92, 159] width 155 height 27
click at [53, 163] on span "Members" at bounding box center [63, 160] width 46 height 16
click at [28, 92] on icon at bounding box center [27, 91] width 16 height 16
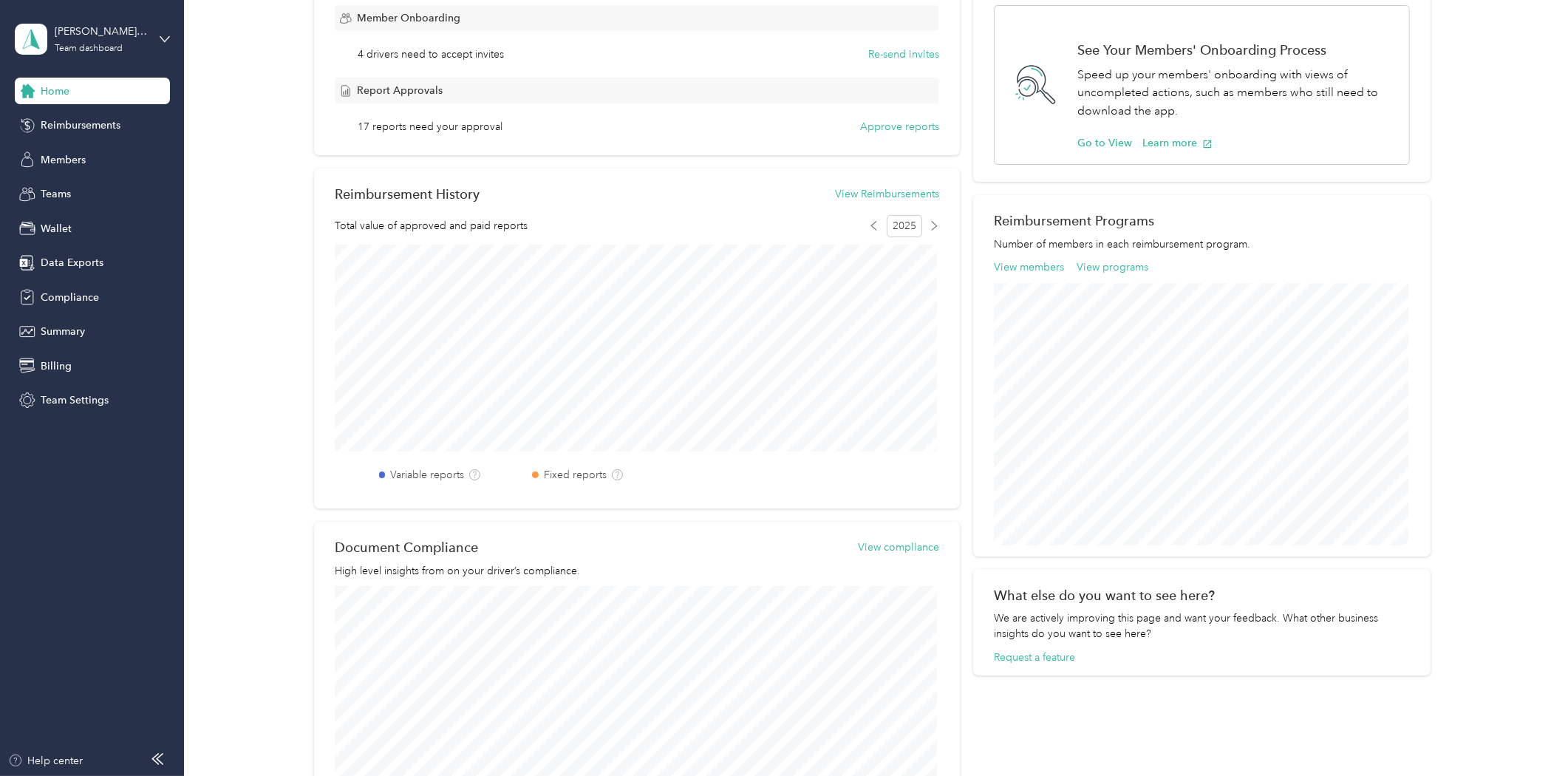
scroll to position [461, 0]
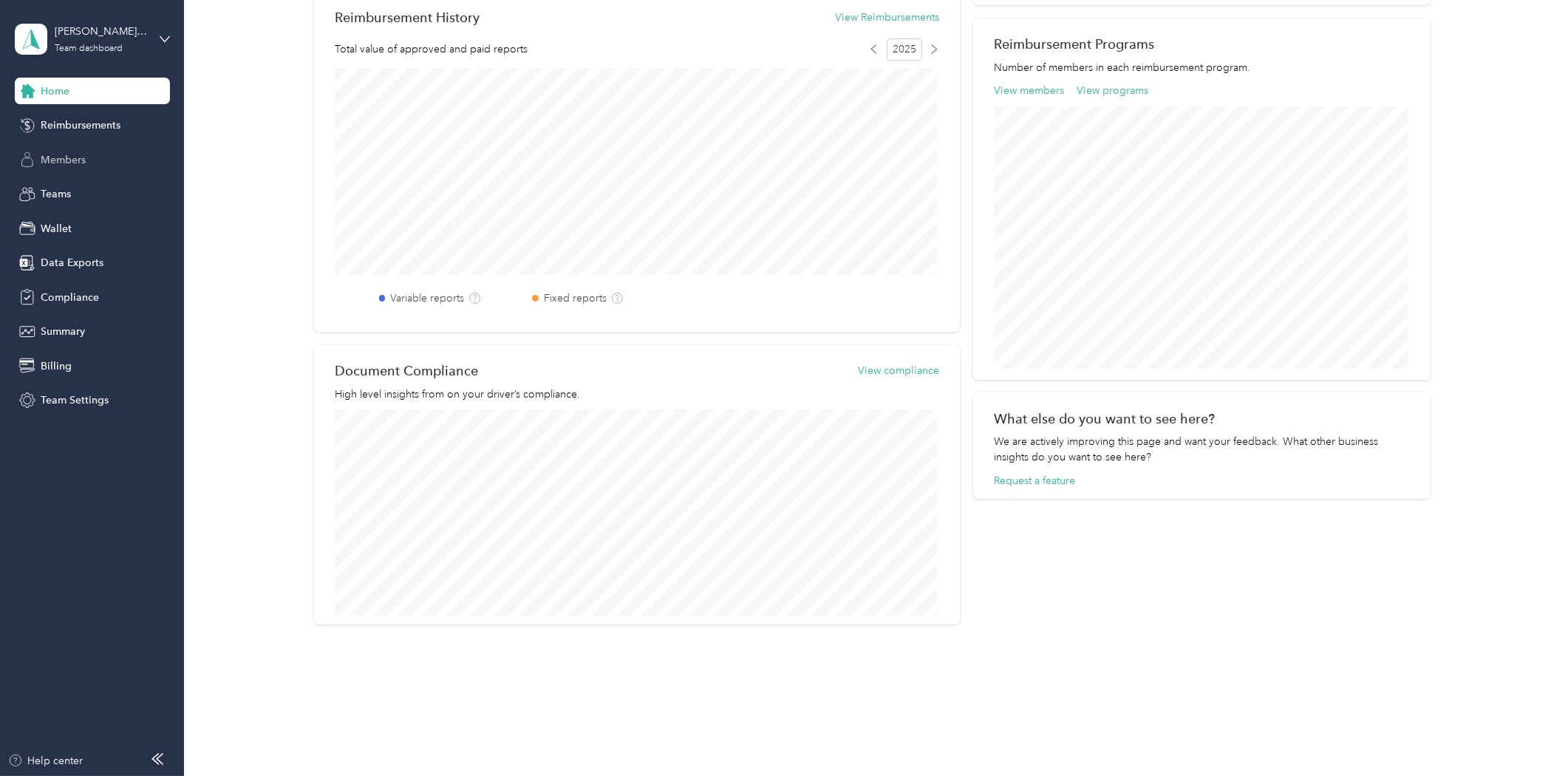
click at [48, 157] on span "Members" at bounding box center [63, 160] width 46 height 16
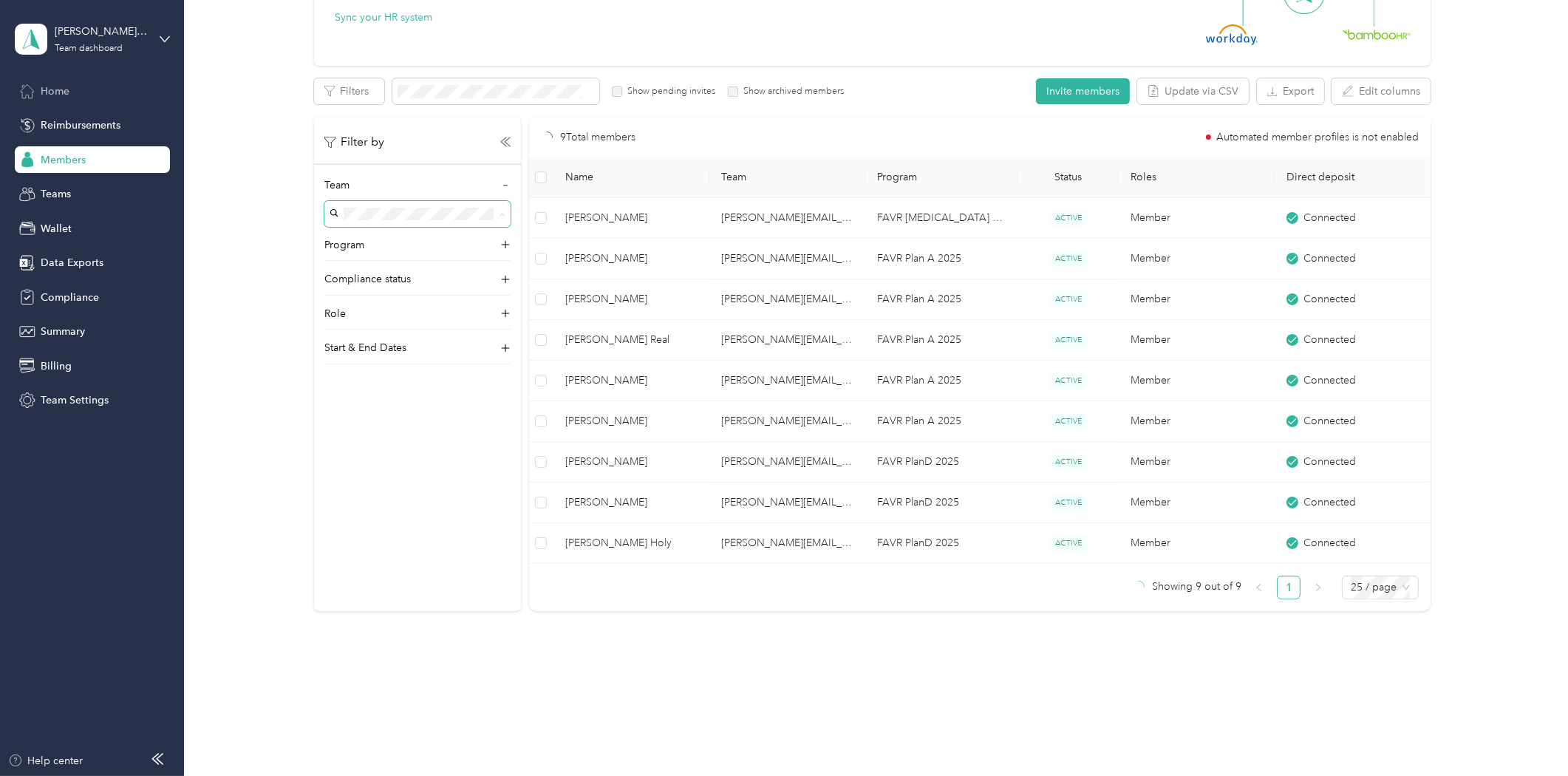
scroll to position [461, 0]
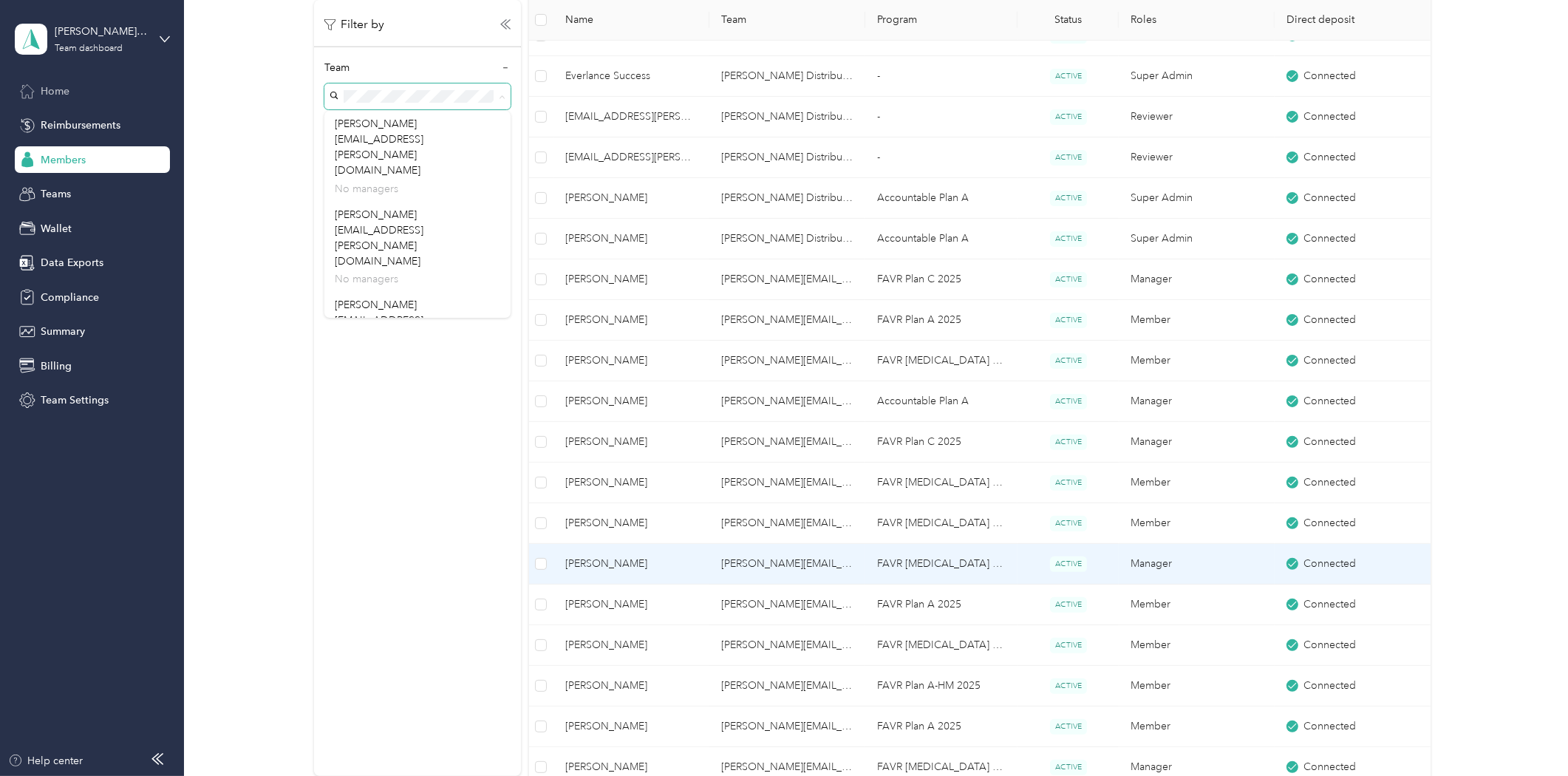
click at [673, 576] on td "[PERSON_NAME]" at bounding box center [631, 564] width 156 height 41
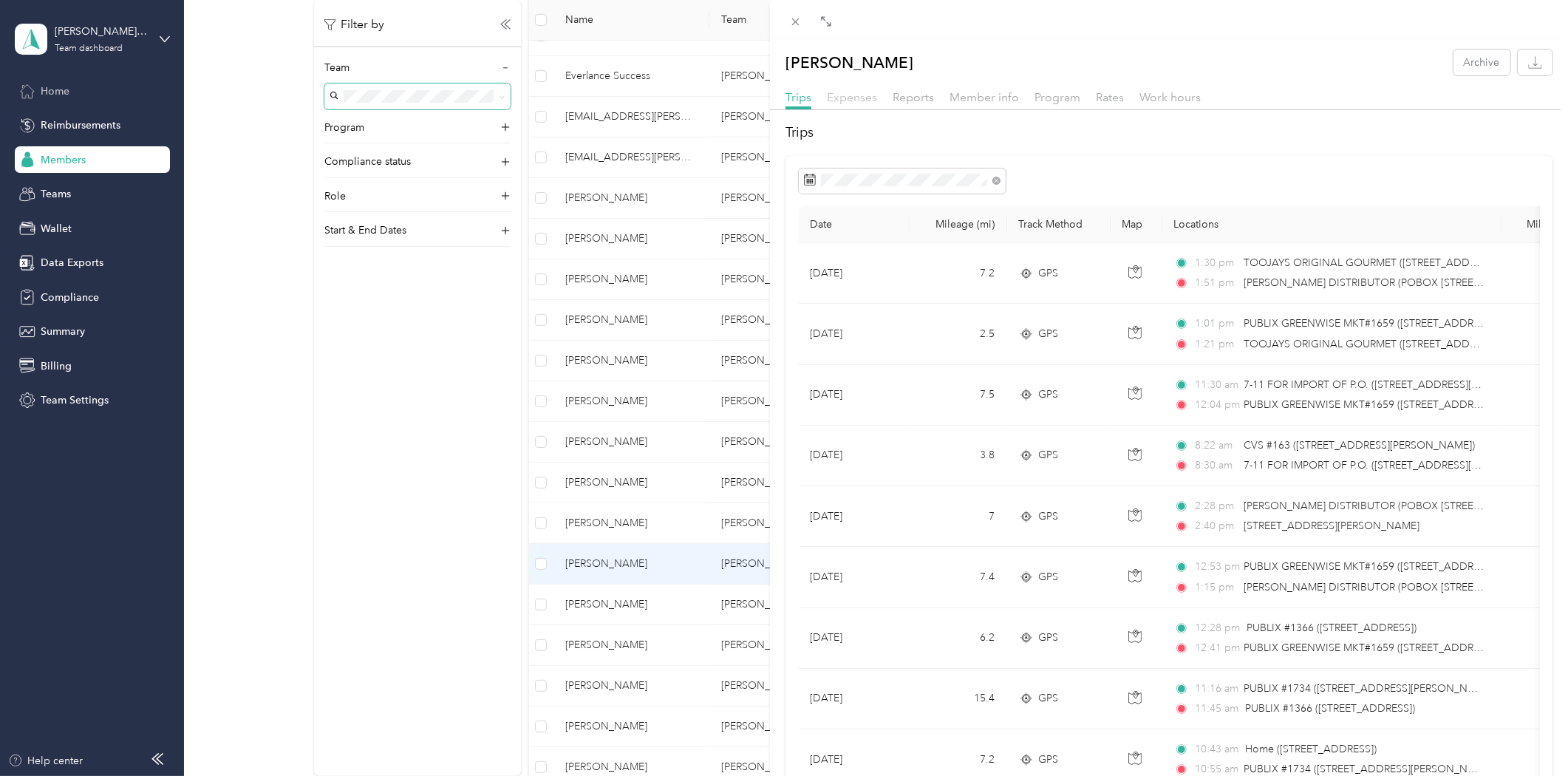
click at [839, 95] on span "Expenses" at bounding box center [852, 97] width 50 height 14
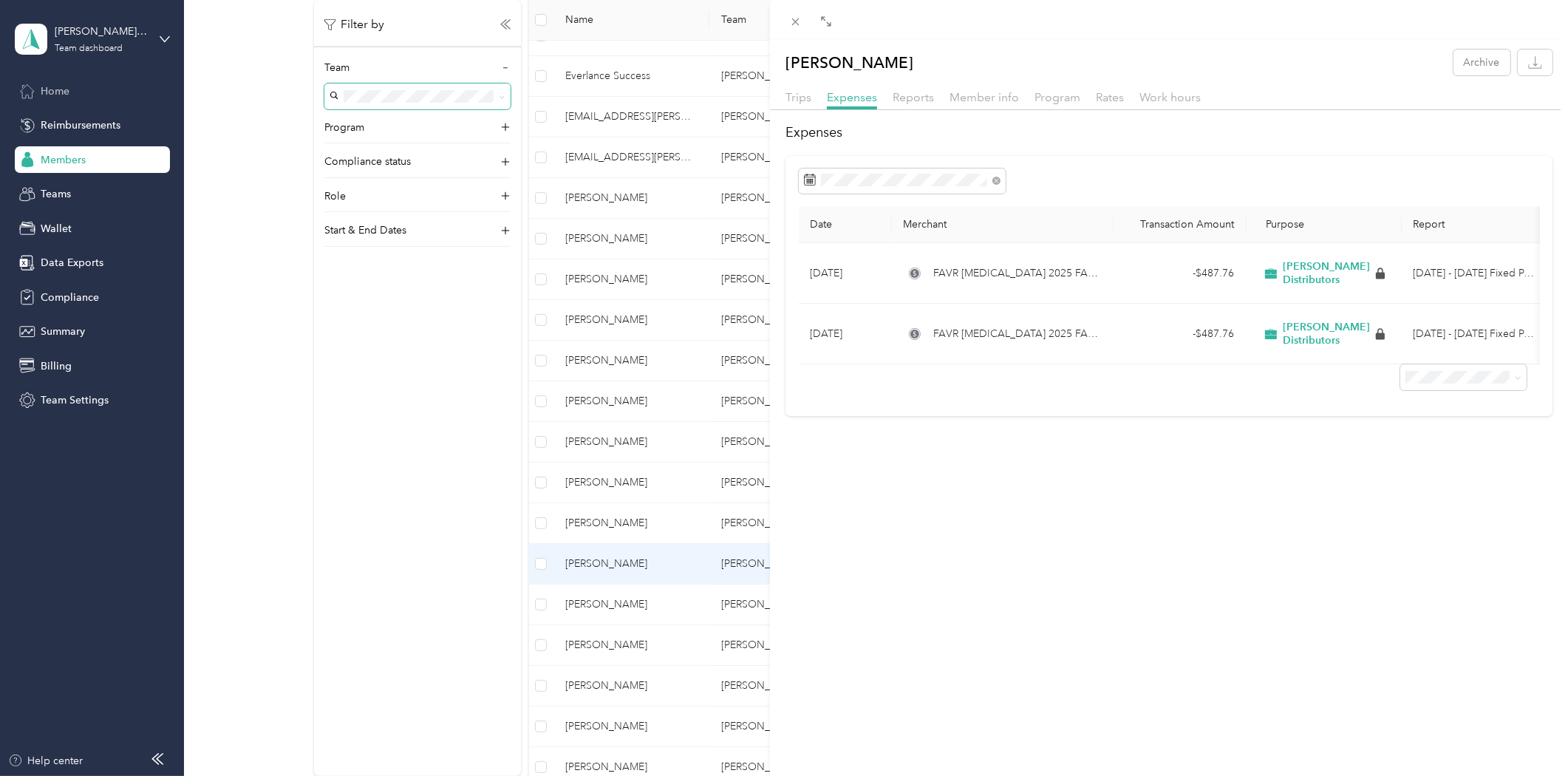
click at [921, 105] on div "Reports" at bounding box center [913, 98] width 42 height 19
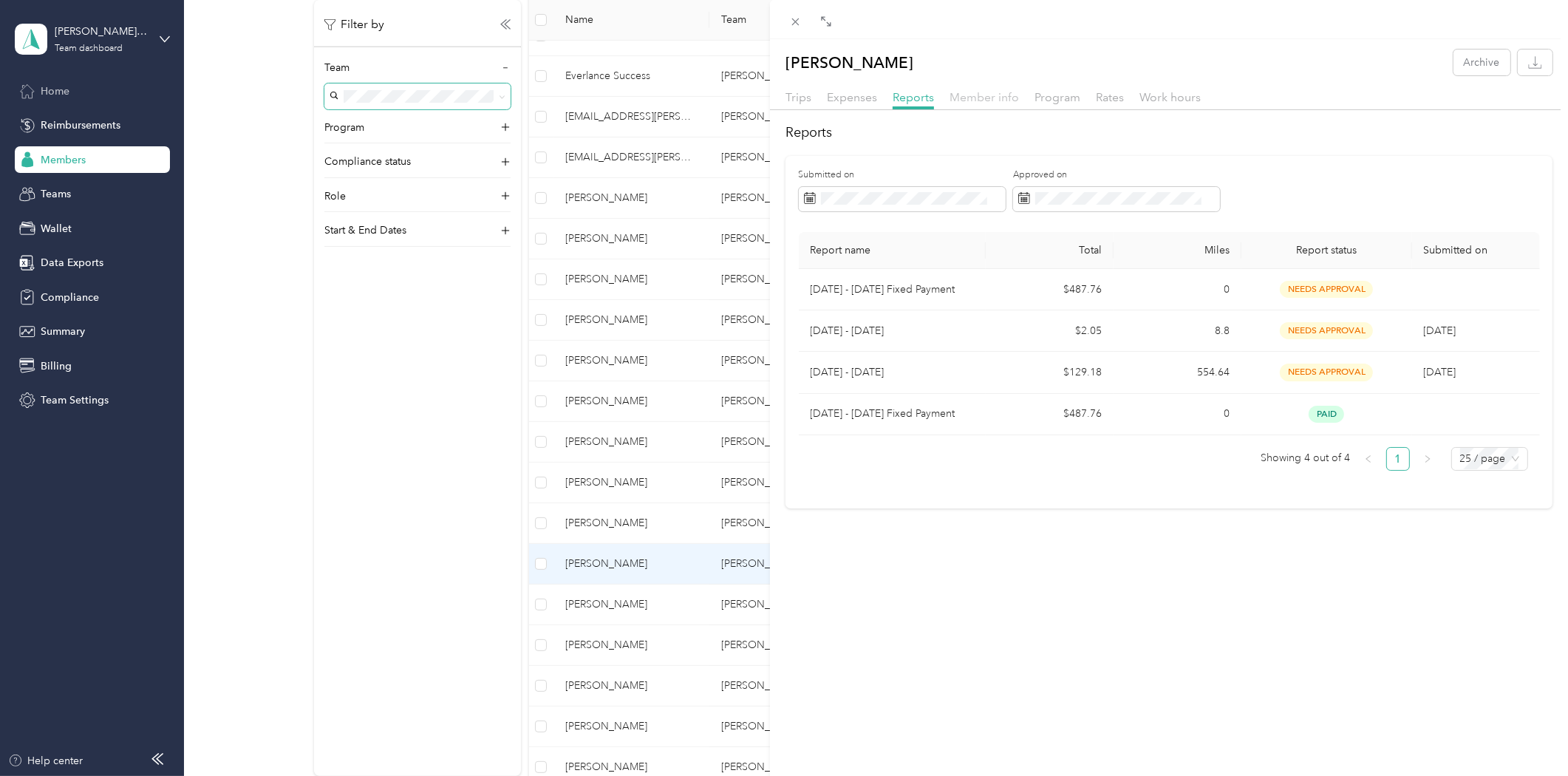
click at [1012, 101] on span "Member info" at bounding box center [984, 97] width 69 height 14
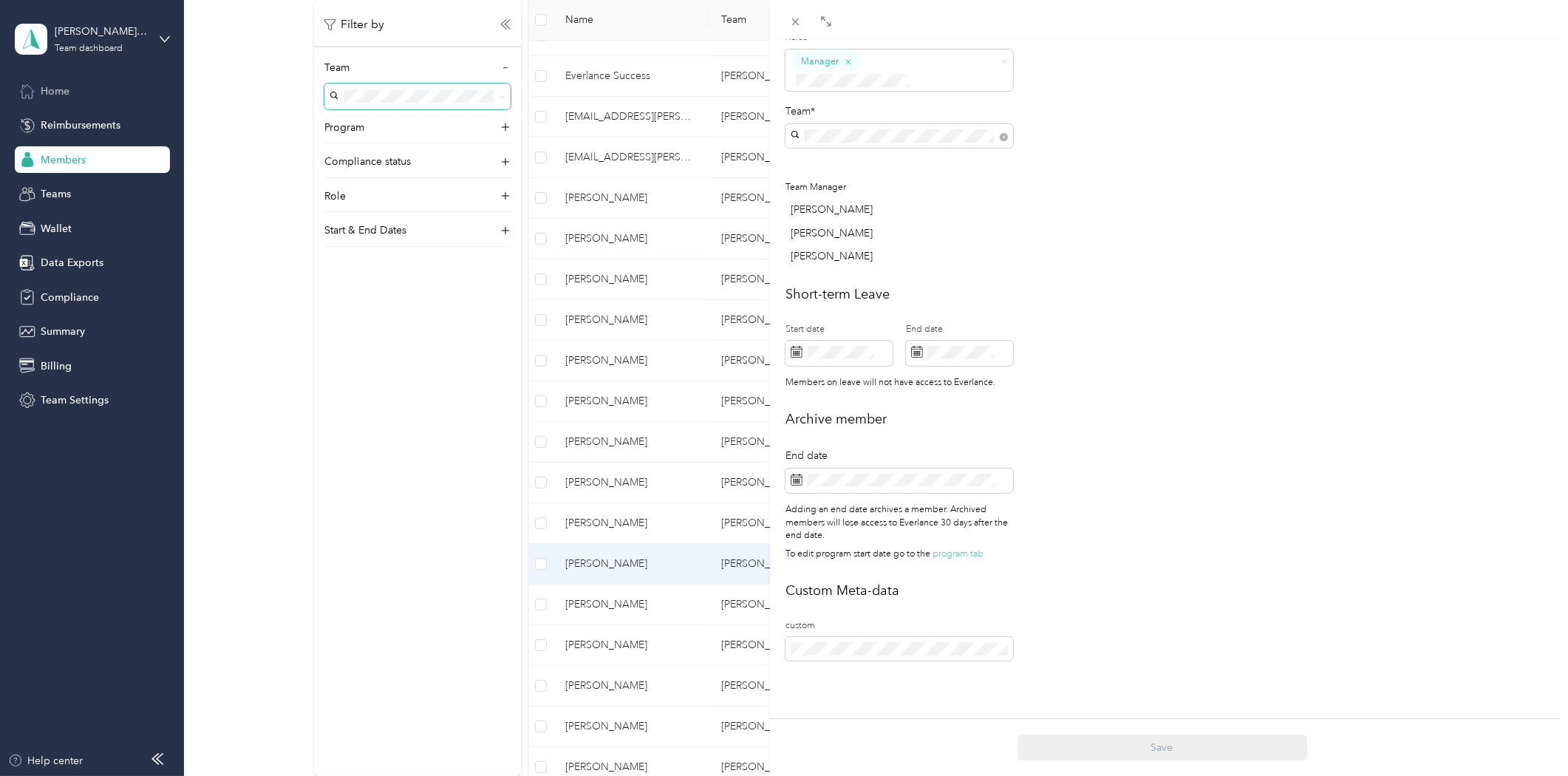
scroll to position [375, 0]
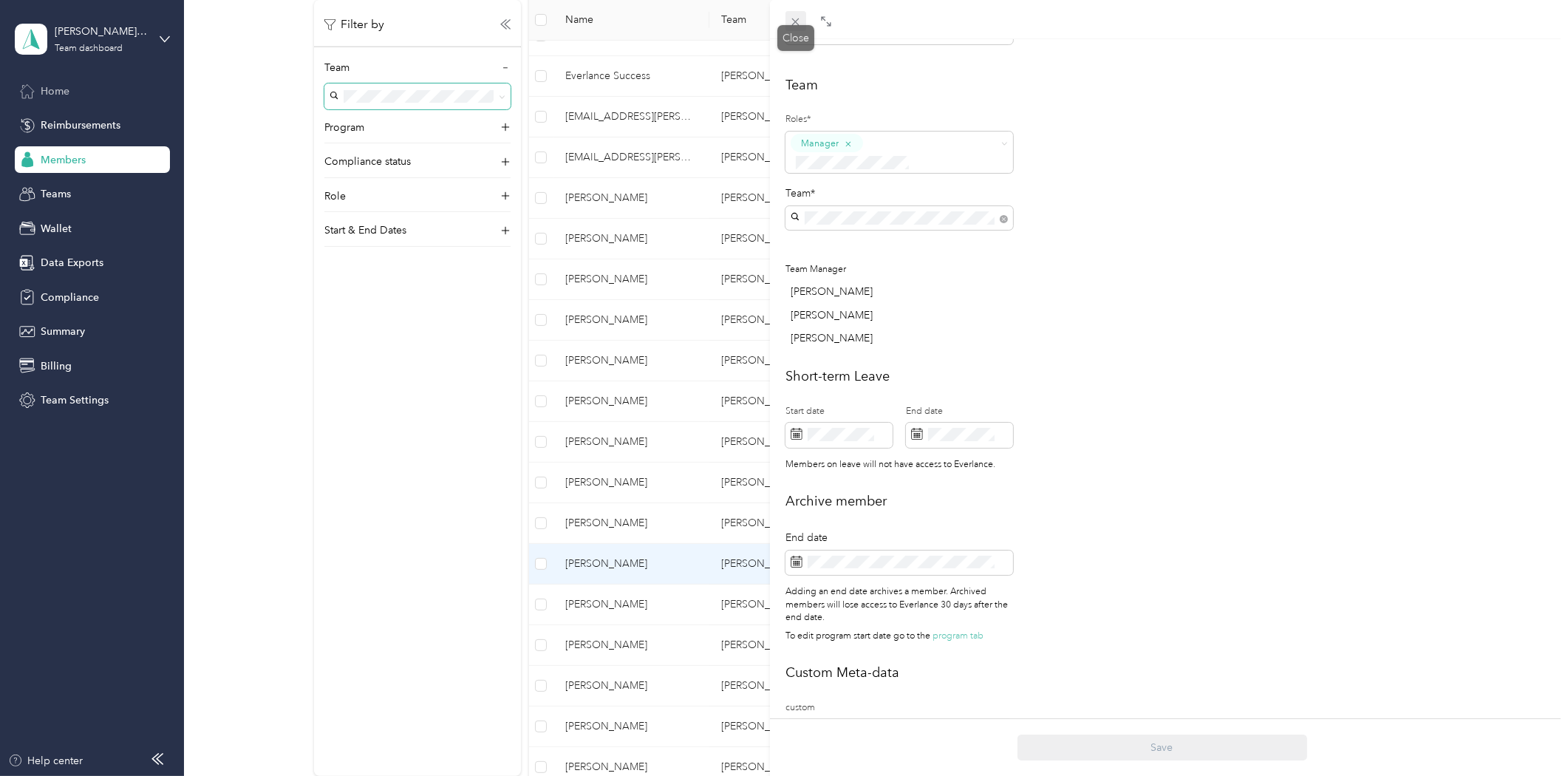
click at [792, 21] on icon at bounding box center [794, 22] width 13 height 13
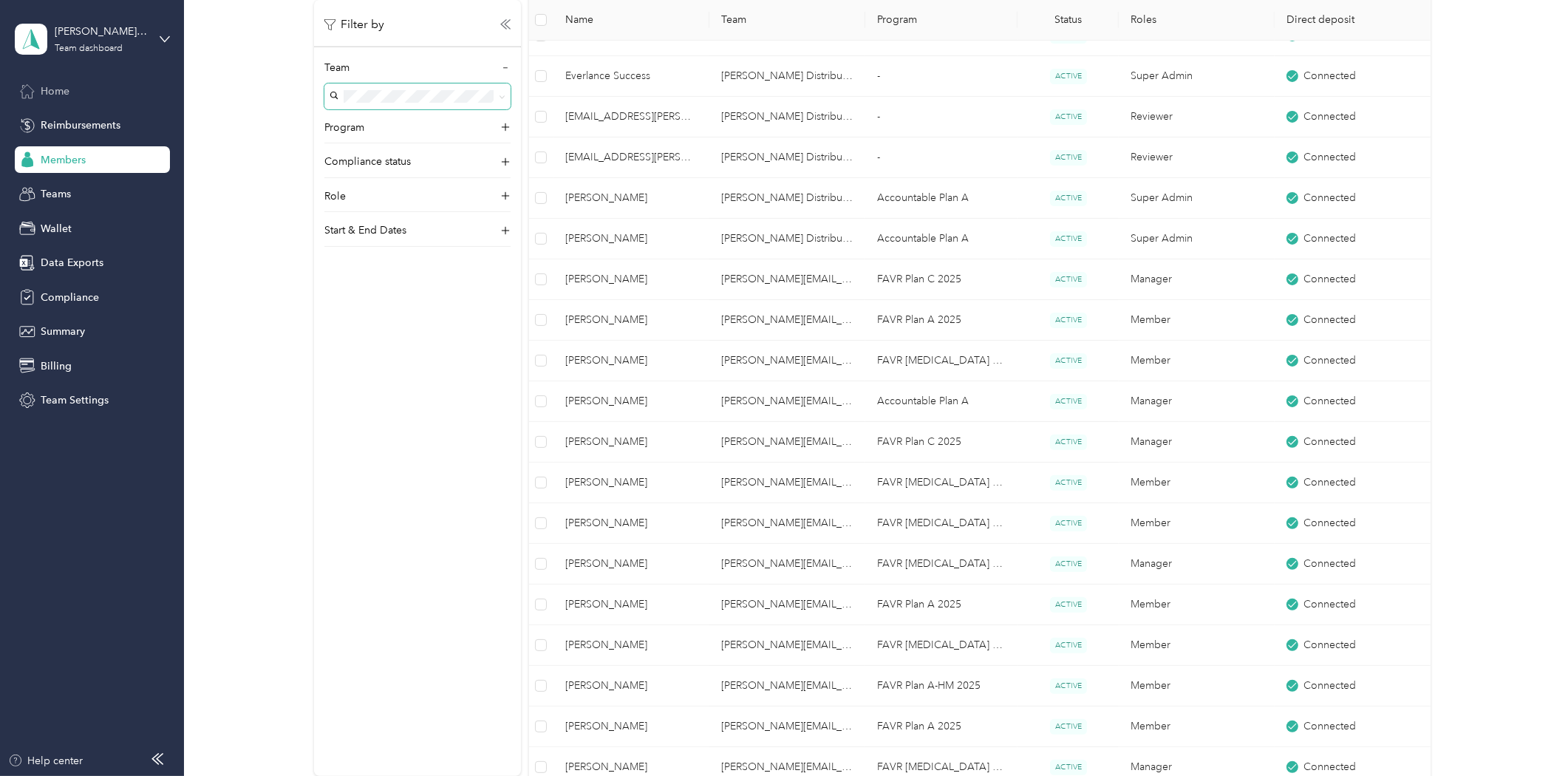
click at [337, 533] on div "Filter by Team Program Compliance status Role Start & End Dates" at bounding box center [416, 388] width 207 height 776
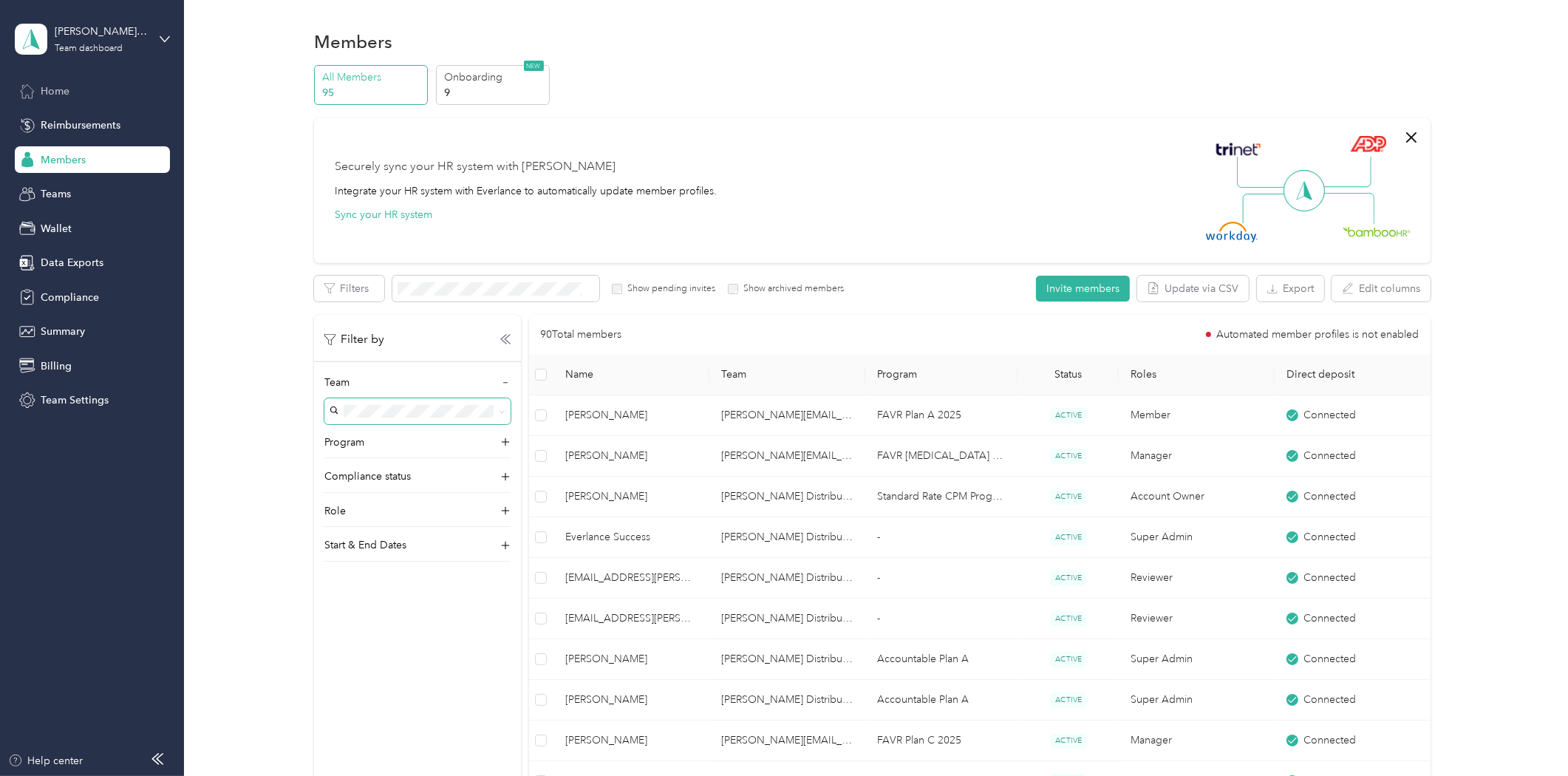
click at [54, 94] on span "Home" at bounding box center [54, 91] width 29 height 16
